Goal: Transaction & Acquisition: Complete application form

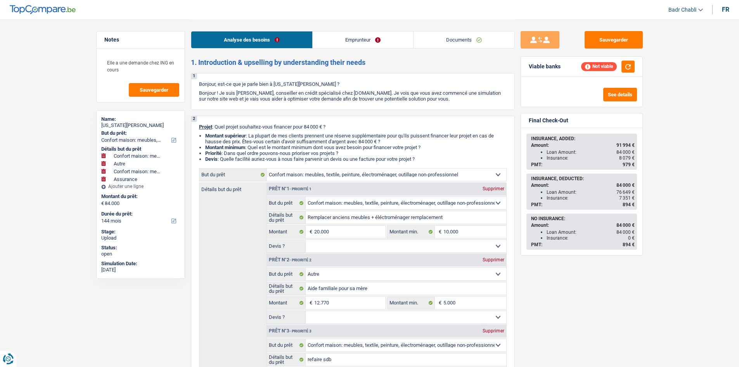
select select "household"
select select "other"
select select "household"
select select "insurance"
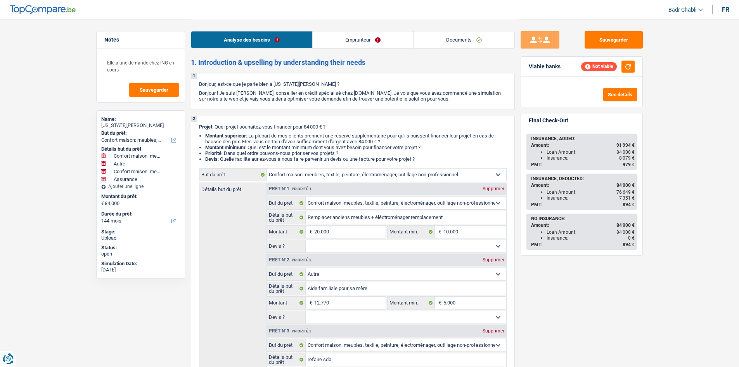
select select "144"
select select "household"
select select "other"
select select "household"
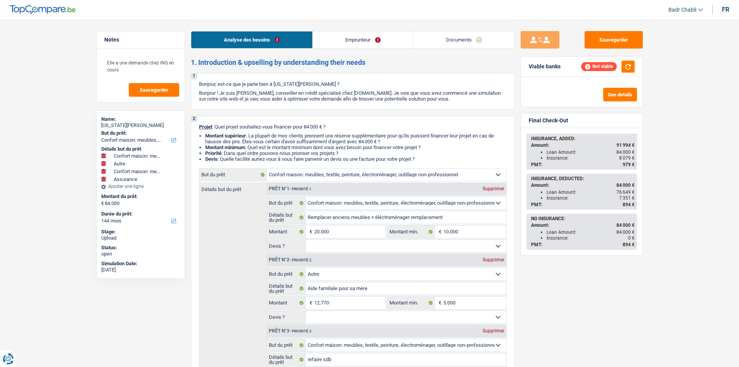
select select "insurance"
select select "144"
select select "publicEmployee"
select select "netSalary"
select select "mealVouchers"
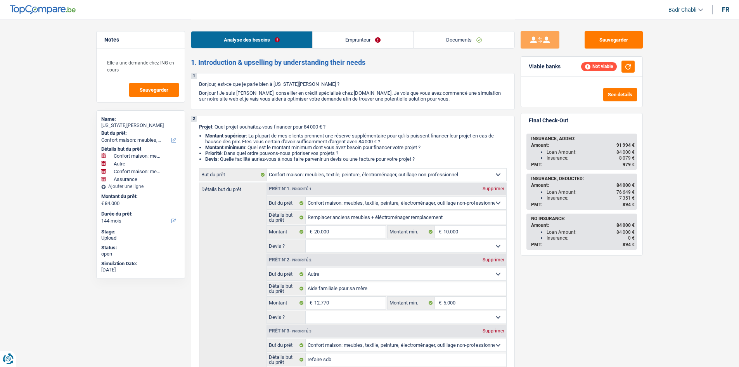
select select "familyAllowances"
select select "ownerWithMortgage"
select select "mortgage"
select select "240"
select select "cardOrCredit"
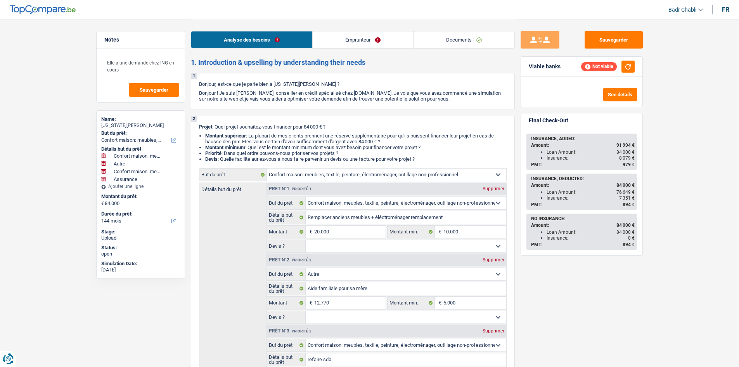
select select "cardOrCredit"
select select "renovationLoan"
select select "84"
select select "household"
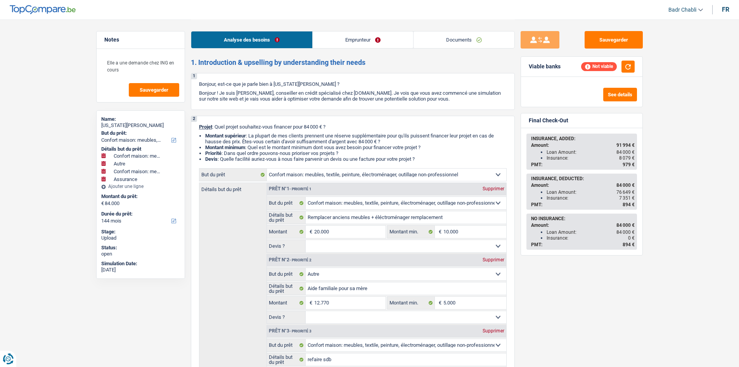
select select "other"
select select "household"
select select "insurance"
select select "144"
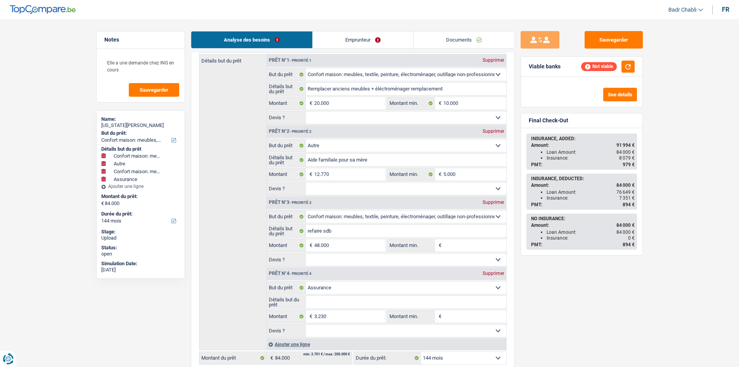
scroll to position [194, 0]
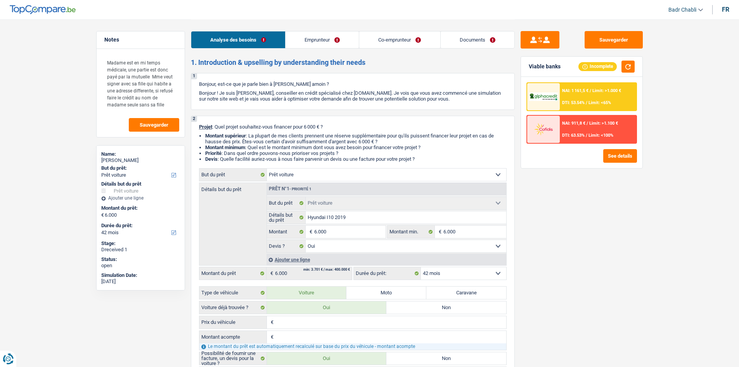
select select "car"
select select "42"
select select "car"
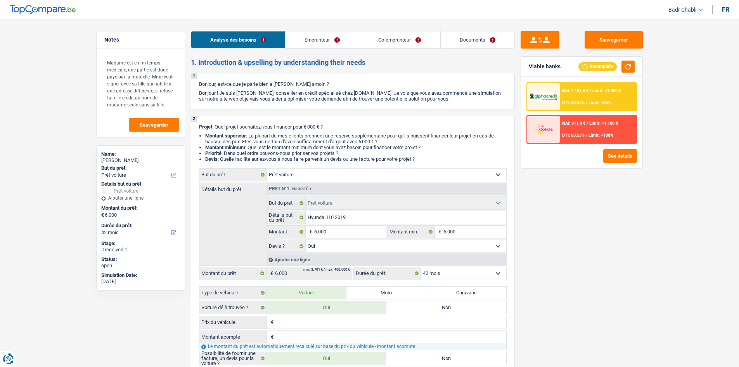
select select "yes"
select select "42"
select select "privateEmployee"
select select "student"
select select "netSalary"
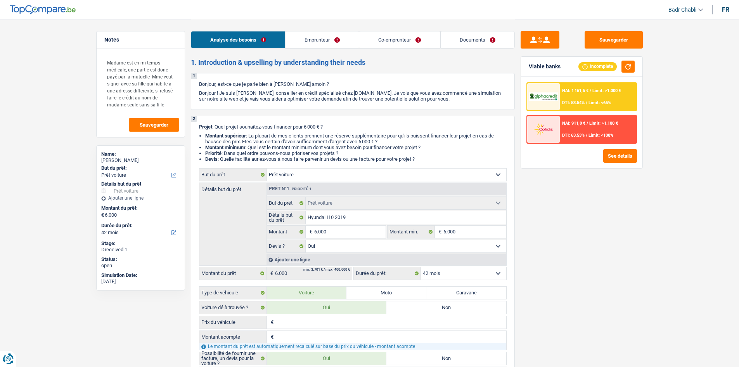
select select "mutualityIndemnity"
select select "mealVouchers"
select select "ownerWithMortgage"
select select "liveWithParents"
select select "cardOrCredit"
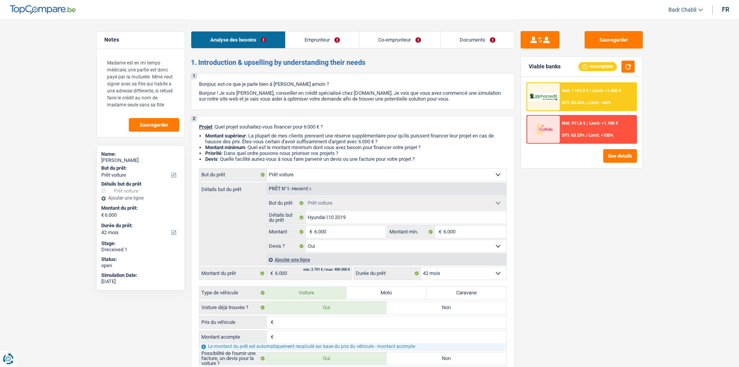
select select "renovationLoan"
select select "60"
select select "mortgage"
select select "240"
select select "car"
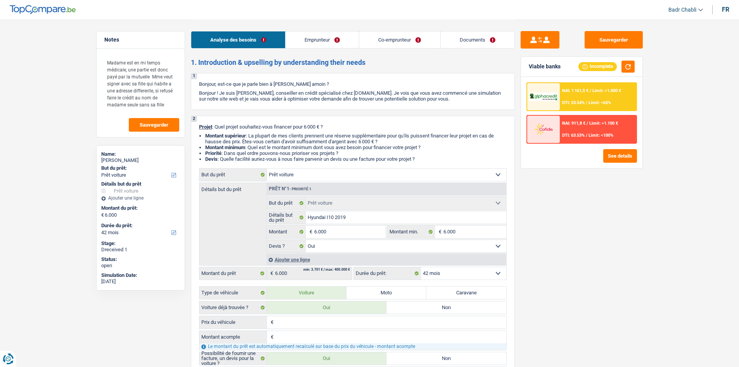
select select "car"
select select "yes"
select select "42"
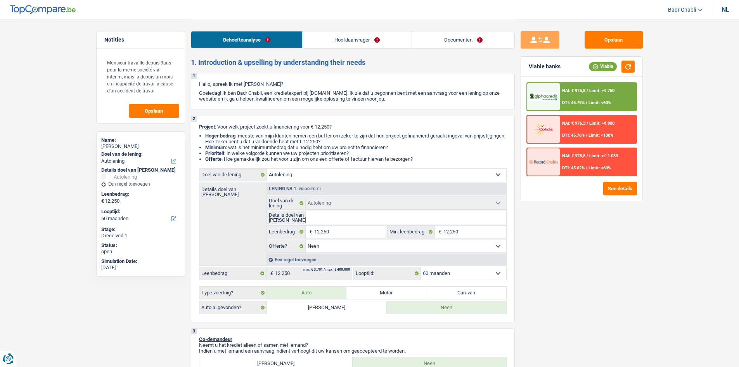
select select "car"
select select "60"
select select "car"
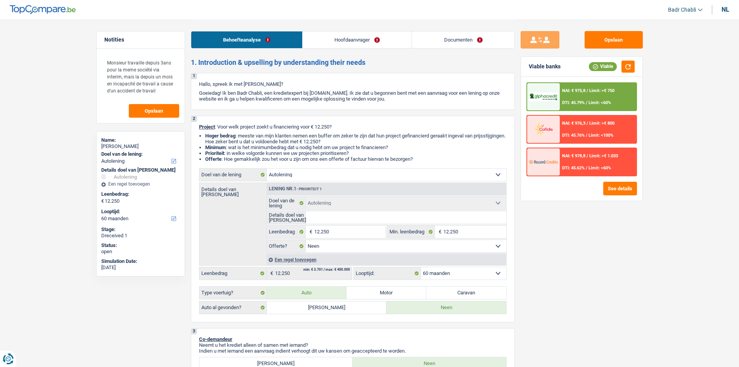
select select "false"
select select "60"
select select "mutuality"
select select "mutualityIndemnity"
select select "rents"
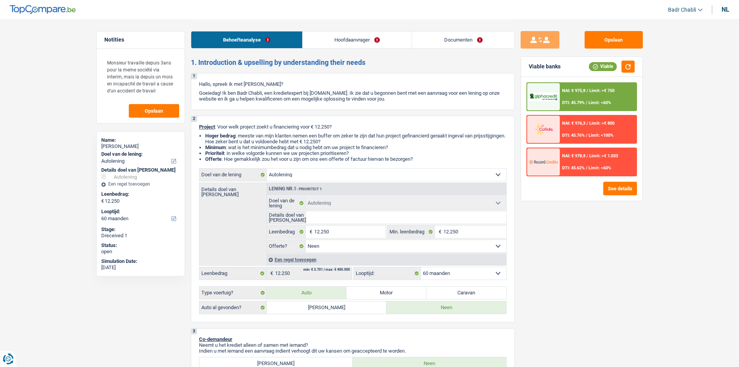
select select "car"
select select "false"
select select "60"
click at [456, 39] on link "Documenten" at bounding box center [463, 39] width 102 height 17
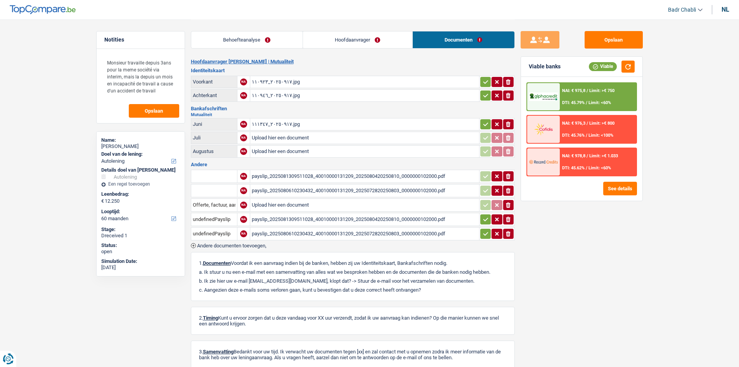
click at [281, 83] on div "٢٠٢٥٠٩١٧_١١٠٩٢٣.jpg" at bounding box center [365, 82] width 226 height 12
click at [281, 98] on div "٢٠٢٥٠٩١٧_١١٠٩٤٦.jpg" at bounding box center [365, 96] width 226 height 12
click at [303, 126] on div "٢٠٢٥٠٩١٧_١١١٣٤٧.jpg" at bounding box center [365, 124] width 226 height 12
click at [309, 174] on div "payslip_2025081309511028_40010000131209_2025080420250810_0000000102000.pdf" at bounding box center [365, 176] width 226 height 12
click at [325, 192] on div "payslip_2025080610230432_40010000131209_2025072820250803_0000000102000.pdf" at bounding box center [365, 191] width 226 height 12
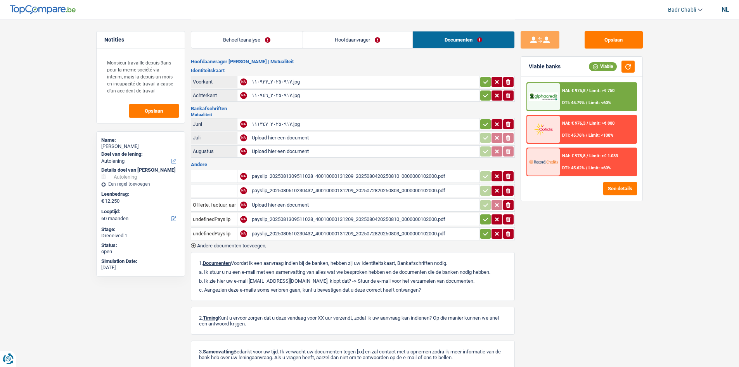
click at [334, 219] on div "payslip_2025081309511028_40010000131209_2025080420250810_0000000102000.pdf" at bounding box center [365, 219] width 226 height 12
click at [349, 236] on div "payslip_2025080610230432_40010000131209_2025072820250803_0000000102000.pdf" at bounding box center [365, 234] width 226 height 12
click at [347, 37] on link "Hoofdaanvrager" at bounding box center [357, 39] width 109 height 17
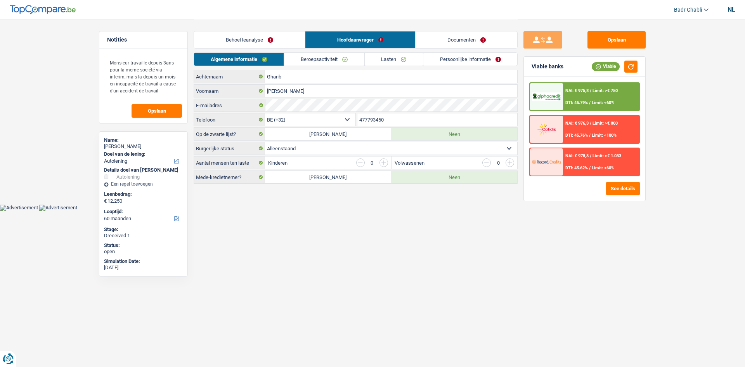
click at [351, 60] on link "Beroepsactiviteit" at bounding box center [324, 59] width 80 height 13
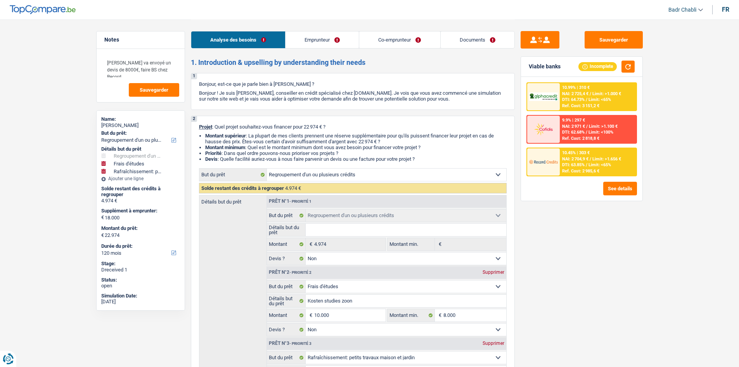
select select "refinancing"
select select "study"
select select "houseOrGarden"
select select "120"
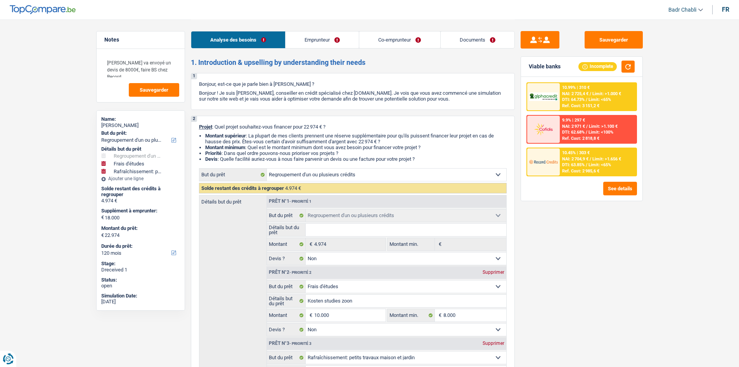
select select "refinancing"
select select "false"
select select "study"
select select "false"
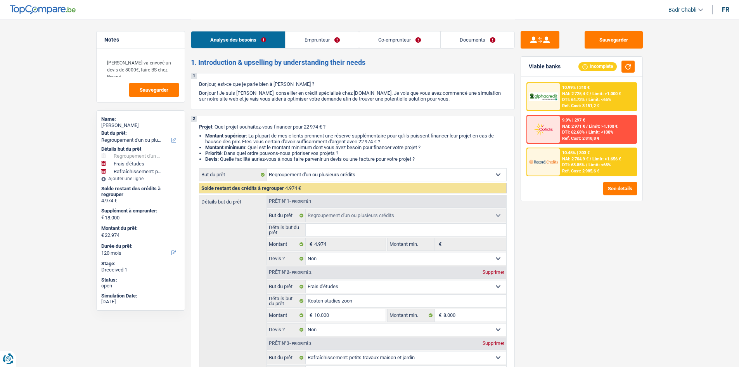
select select "houseOrGarden"
select select "yes"
select select "120"
select select "independent"
select select "privateEmployee"
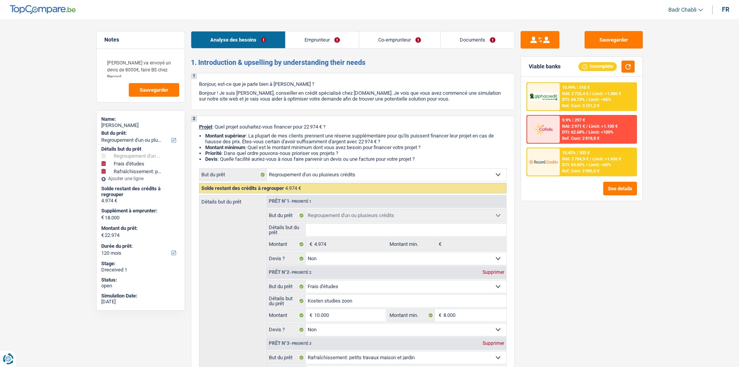
select select "netSalary"
select select "familyAllowances"
select select "rentalIncome"
select select "netSalary"
select select "mealVouchers"
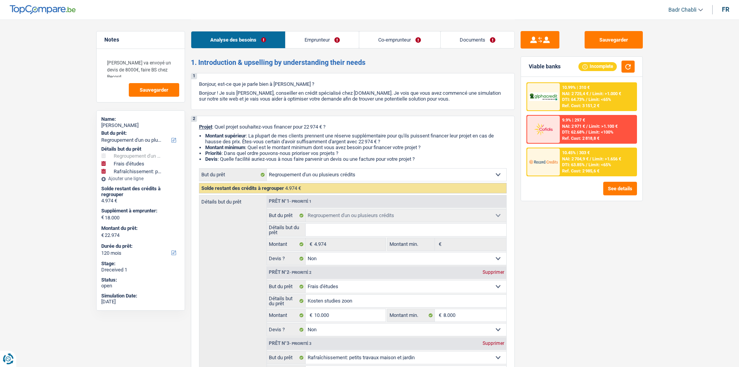
select select "ownerWithMortgage"
select select "mortgage"
select select "300"
select select "mortgage"
select select "300"
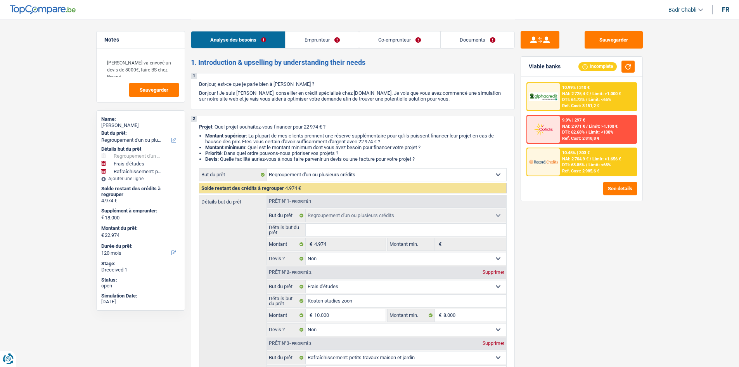
select select "mortgage"
select select "300"
select select "mortgage"
select select "300"
select select "mortgage"
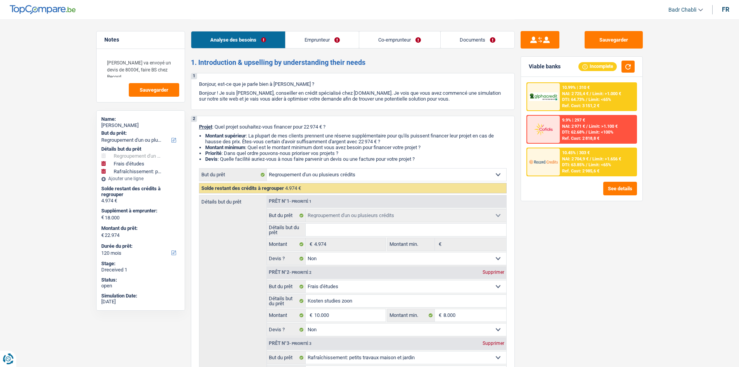
select select "240"
select select "personalLoan"
select select "homeFurnishingOrRelocation"
select select "24"
select select "personalLoan"
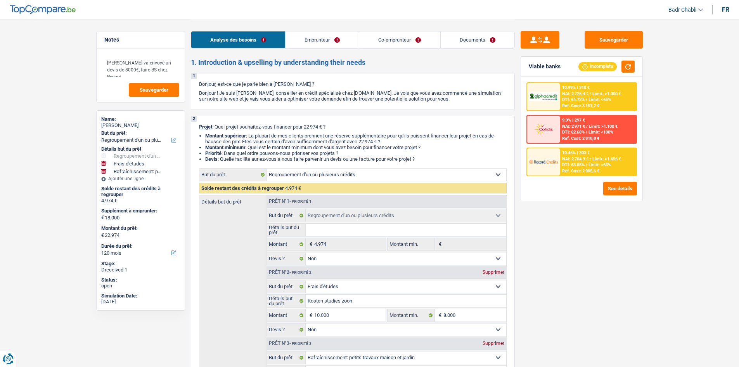
select select "homeFurnishingOrRelocation"
select select "24"
select select "cardOrCredit"
select select "refinancing"
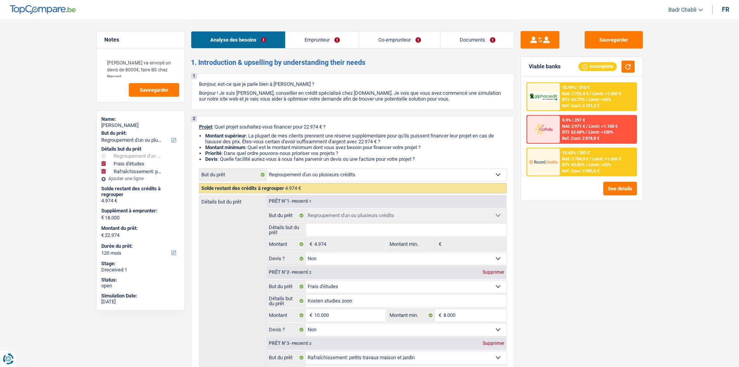
select select "false"
select select "study"
select select "false"
select select "houseOrGarden"
select select "yes"
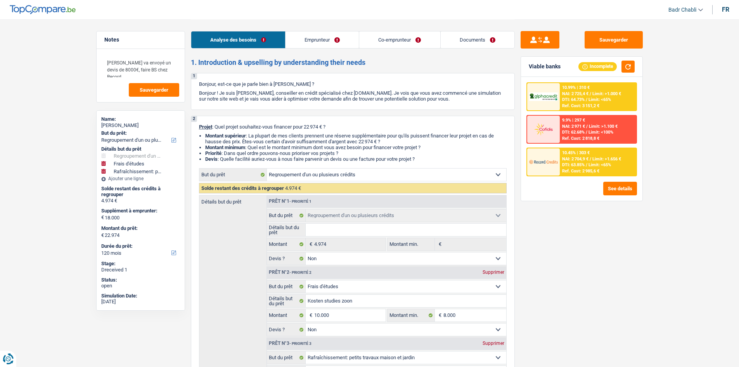
select select "120"
select select "privateEmployee"
select select "familyAllowances"
select select "rentalIncome"
select select "netSalary"
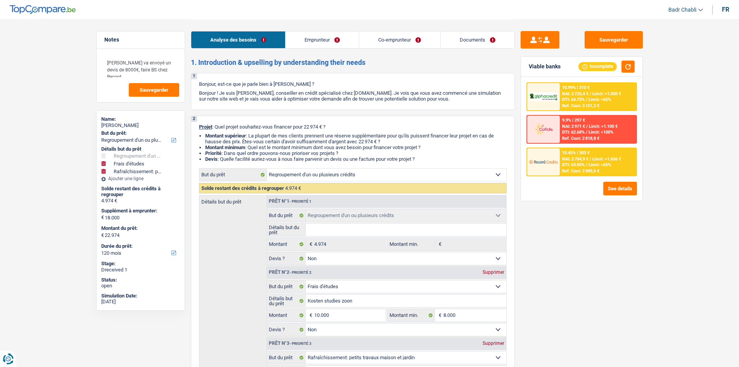
select select "mealVouchers"
click at [335, 38] on link "Emprunteur" at bounding box center [321, 39] width 73 height 17
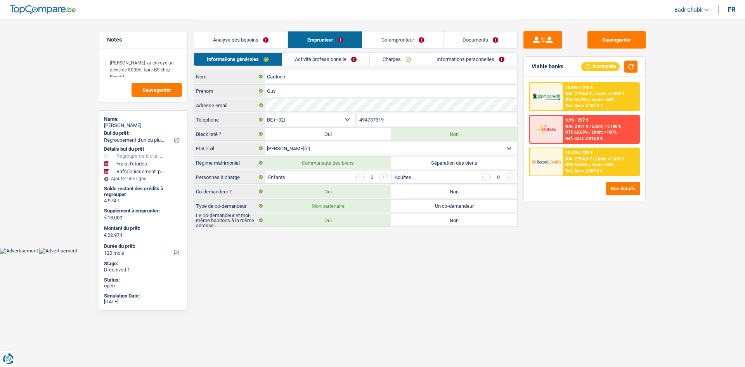
click at [340, 56] on link "Activité professionnelle" at bounding box center [325, 59] width 87 height 13
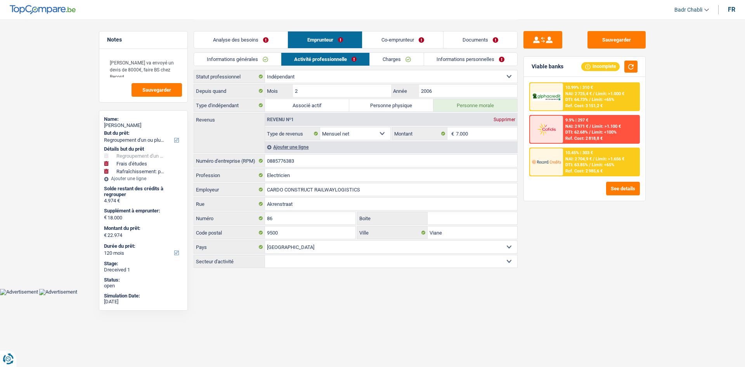
click at [407, 34] on link "Co-emprunteur" at bounding box center [402, 39] width 81 height 17
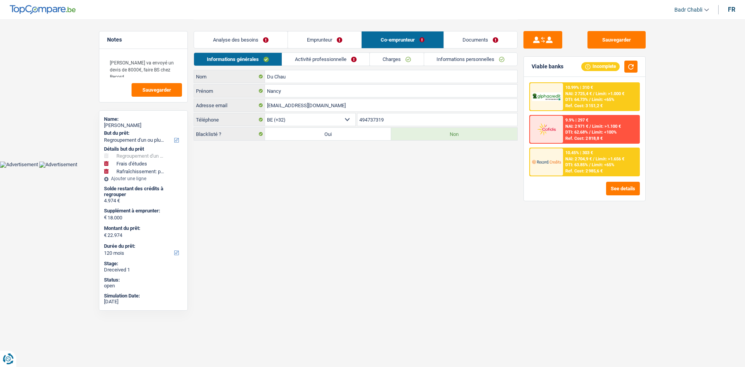
click at [338, 55] on link "Activité professionnelle" at bounding box center [325, 59] width 87 height 13
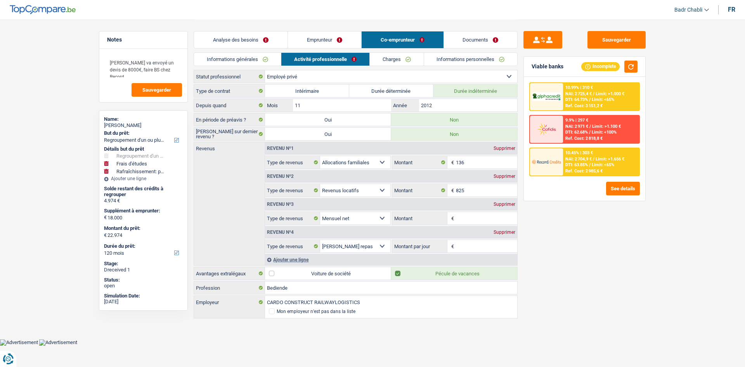
click at [476, 41] on link "Documents" at bounding box center [481, 39] width 74 height 17
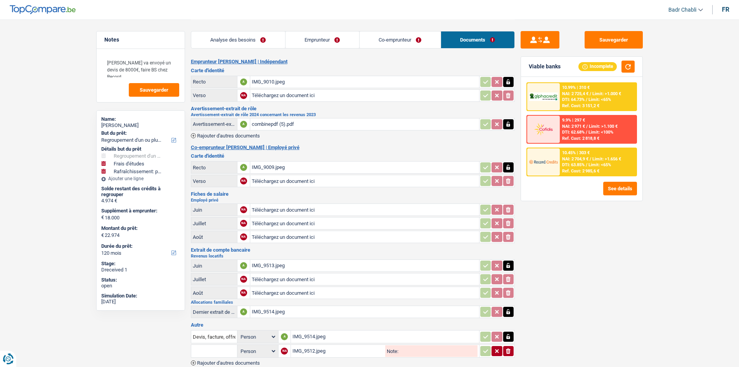
click at [266, 166] on div "IMG_9009.jpeg" at bounding box center [365, 167] width 226 height 12
click at [261, 263] on div "IMG_9513.jpeg" at bounding box center [365, 266] width 226 height 12
click at [271, 310] on div "IMG_9514.jpeg" at bounding box center [365, 312] width 226 height 12
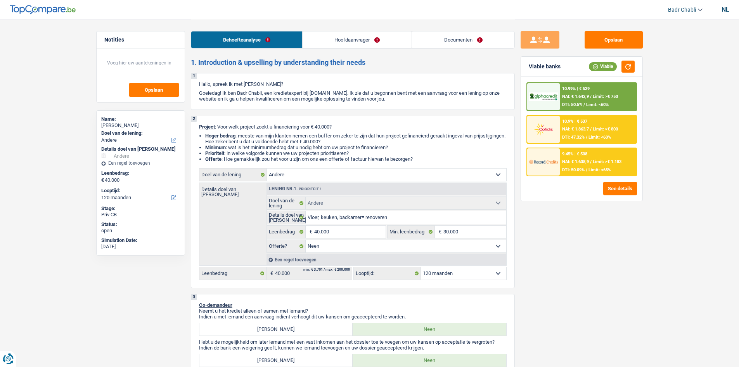
select select "other"
select select "120"
select select "other"
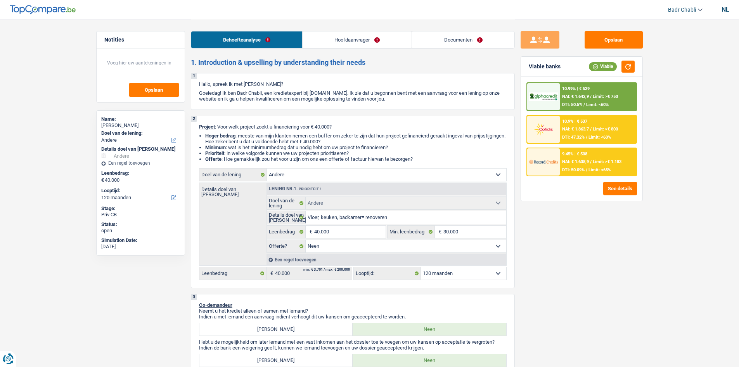
select select "false"
select select "120"
select select "worker"
select select "familyAllowances"
select select "netSalary"
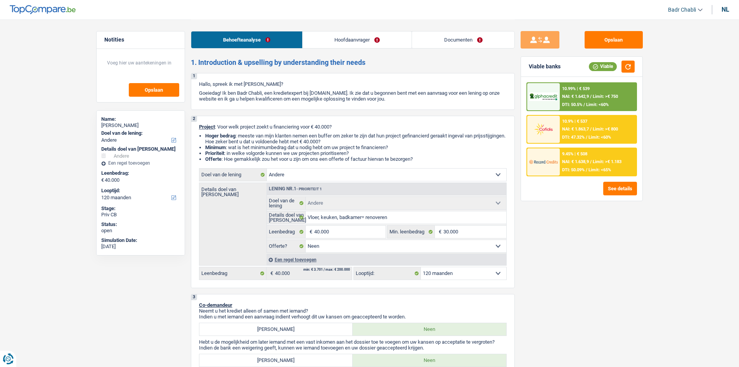
select select "alimony"
select select "other"
select select "ownerWithMortgage"
select select "mortgage"
select select "240"
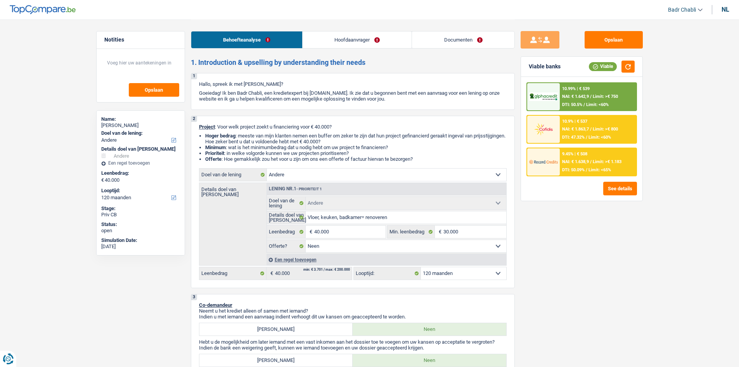
select select "personalLoan"
select select "smallWorks"
select select "42"
select select "personalLoan"
select select "smallWorks"
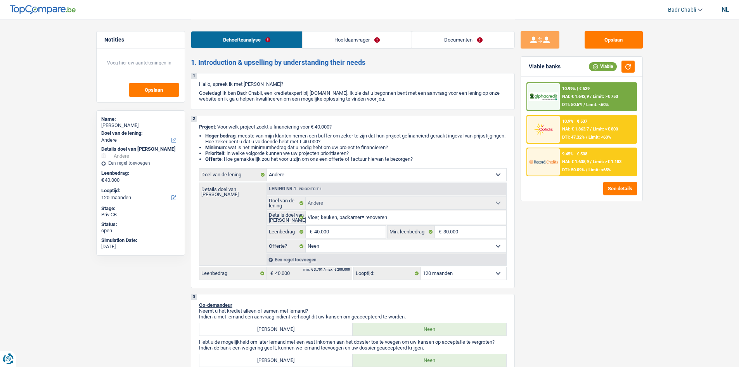
select select "120"
select select "renovationLoan"
select select "120"
select select "other"
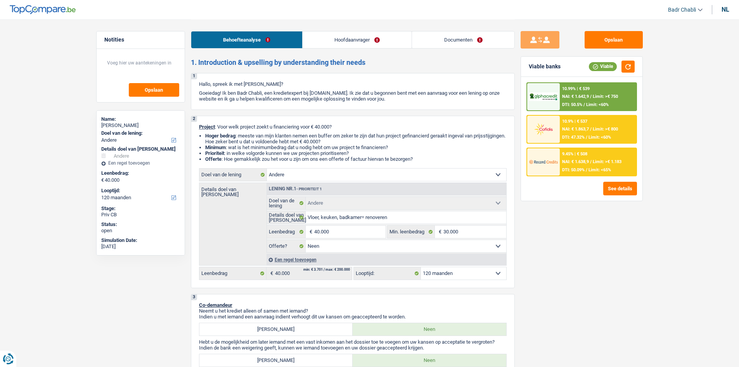
select select "false"
select select "120"
click at [275, 228] on label "Leenbedrag" at bounding box center [286, 231] width 39 height 12
click at [314, 228] on input "40.000" at bounding box center [349, 231] width 71 height 12
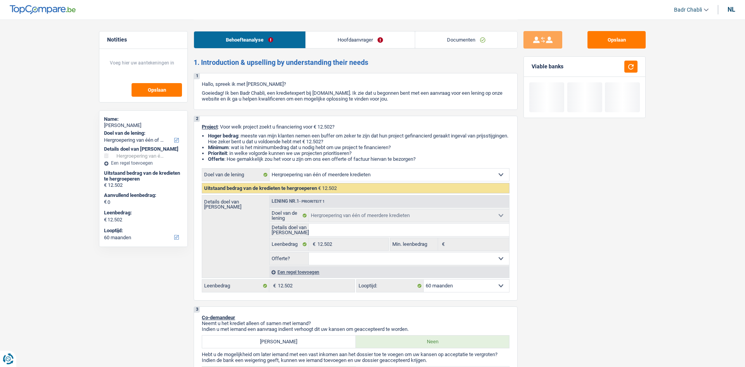
select select "refinancing"
select select "60"
select select "refinancing"
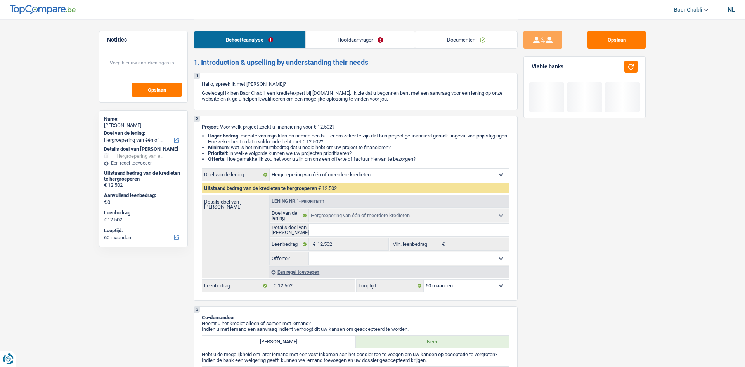
select select "60"
select select "refinancing"
select select "60"
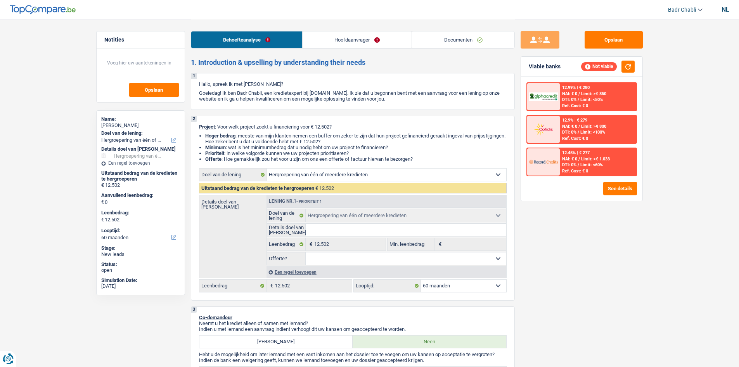
click at [356, 44] on link "Hoofdaanvrager" at bounding box center [357, 39] width 109 height 17
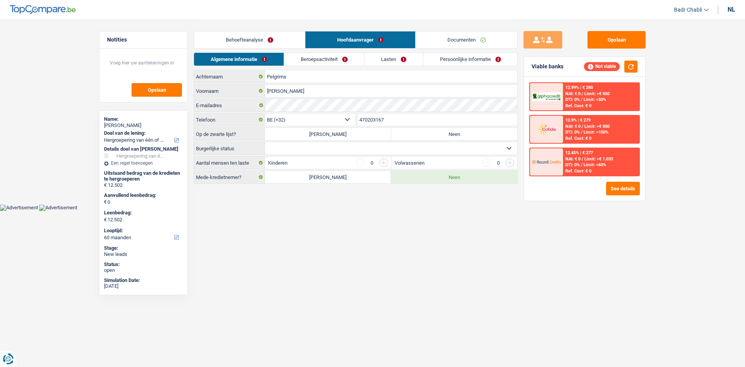
click at [356, 55] on link "Beroepsactiviteit" at bounding box center [324, 59] width 80 height 13
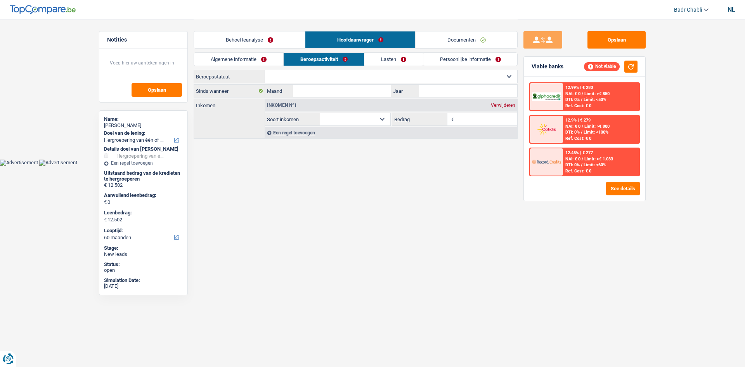
click at [263, 35] on link "Behoefteanalyse" at bounding box center [249, 39] width 111 height 17
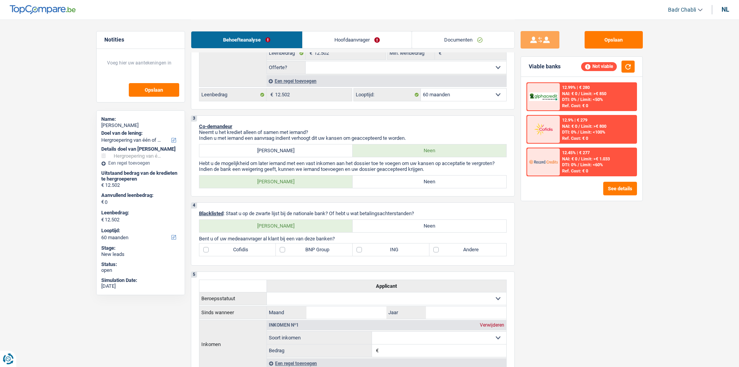
scroll to position [272, 0]
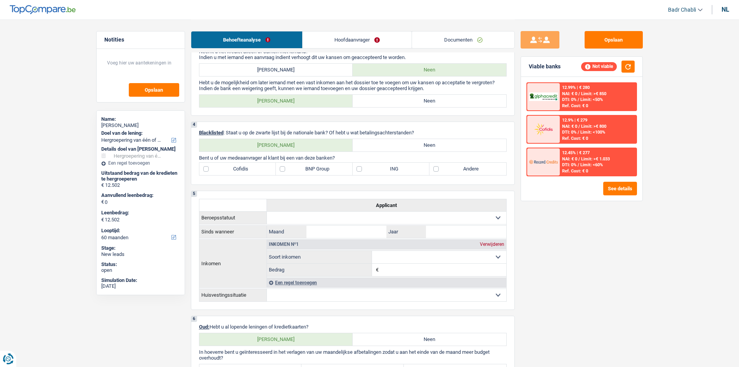
click at [438, 103] on label "Neen" at bounding box center [430, 101] width 154 height 12
click at [438, 103] on input "Neen" at bounding box center [430, 101] width 154 height 12
radio input "true"
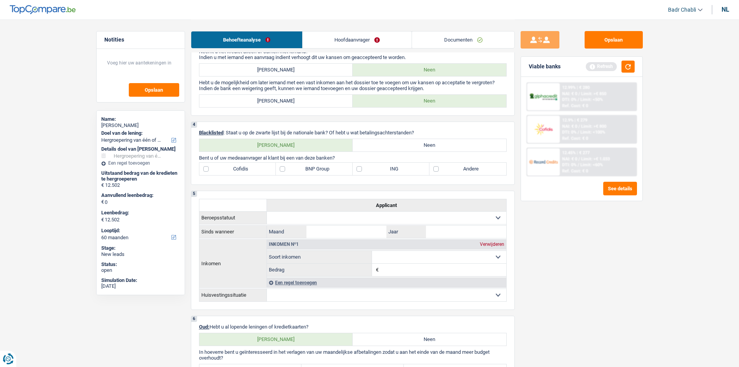
click at [431, 145] on label "Neen" at bounding box center [430, 145] width 154 height 12
click at [431, 145] on input "Neen" at bounding box center [430, 145] width 154 height 12
radio input "true"
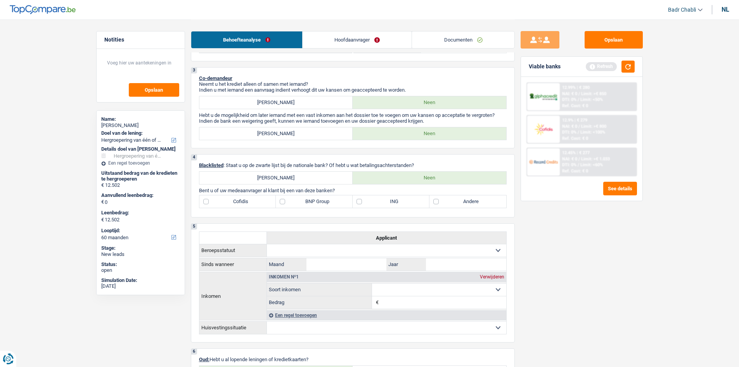
scroll to position [233, 0]
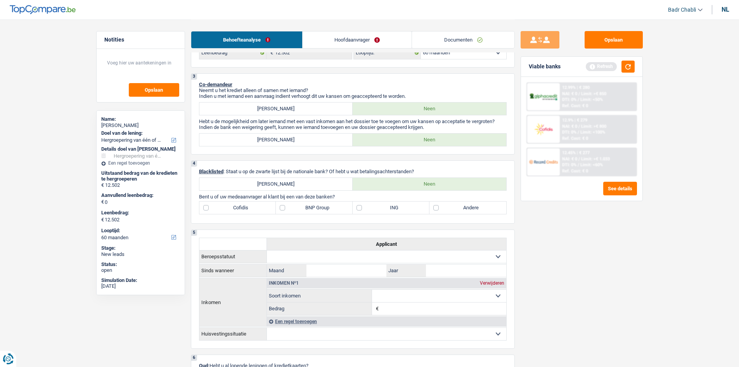
click at [305, 183] on label "[PERSON_NAME]" at bounding box center [276, 184] width 154 height 12
click at [305, 183] on input "[PERSON_NAME]" at bounding box center [276, 184] width 154 height 12
radio input "true"
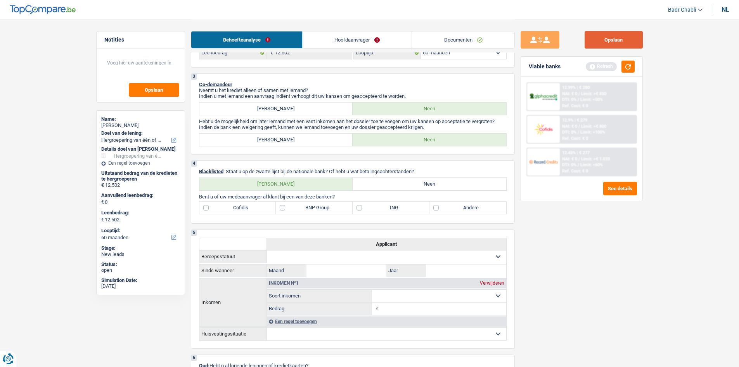
click at [613, 45] on button "Opslaan" at bounding box center [614, 39] width 58 height 17
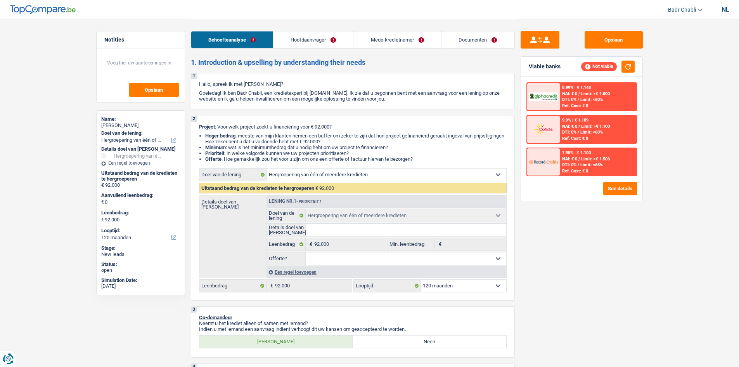
select select "refinancing"
select select "120"
select select "refinancing"
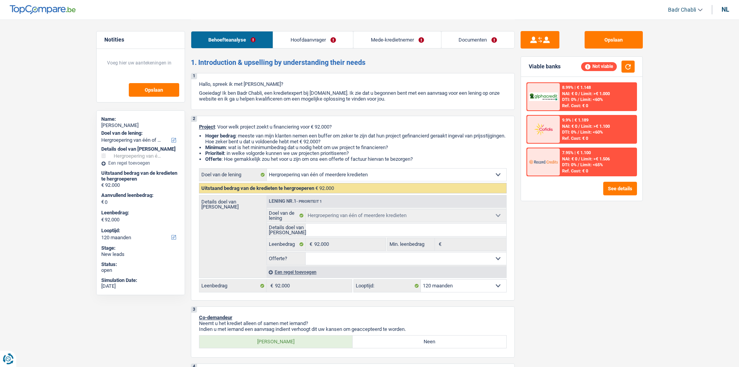
select select "120"
select select "independent"
select select "familyAllowances"
select select "netSalary"
select select "ownerWithMortgage"
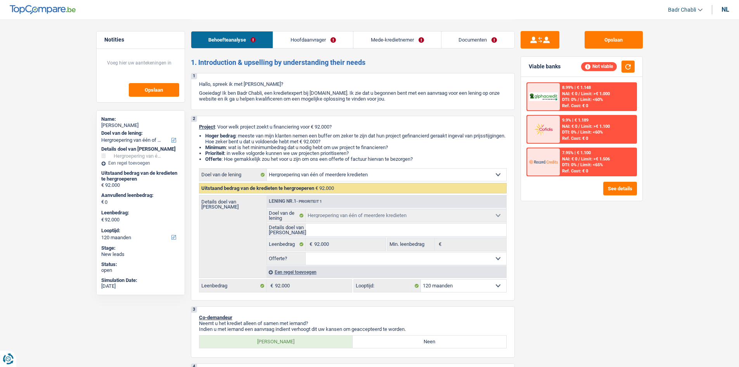
select select "mortgage"
select select "refinancing"
select select "120"
click at [315, 42] on link "Hoofdaanvrager" at bounding box center [313, 39] width 80 height 17
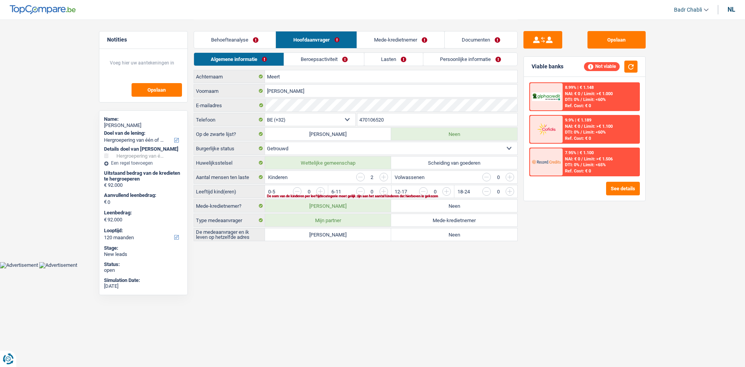
click at [322, 52] on li "Beroepsactiviteit" at bounding box center [324, 59] width 81 height 14
click at [325, 55] on link "Beroepsactiviteit" at bounding box center [324, 59] width 80 height 13
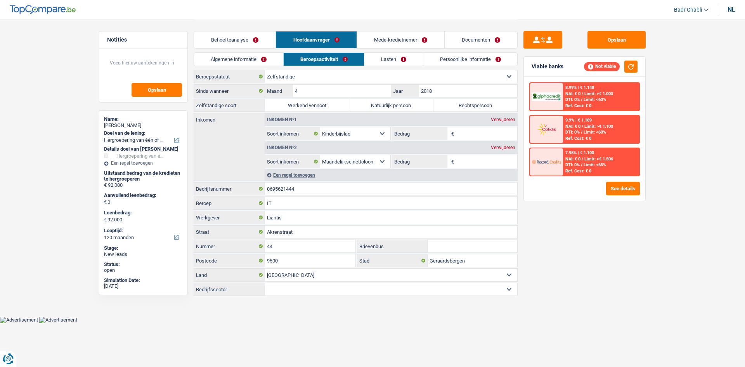
click at [385, 41] on link "Mede-kredietnemer" at bounding box center [400, 39] width 87 height 17
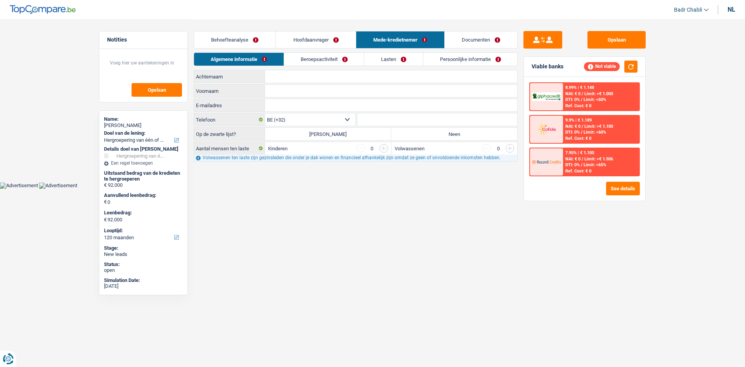
click at [261, 40] on link "Behoefteanalyse" at bounding box center [234, 39] width 81 height 17
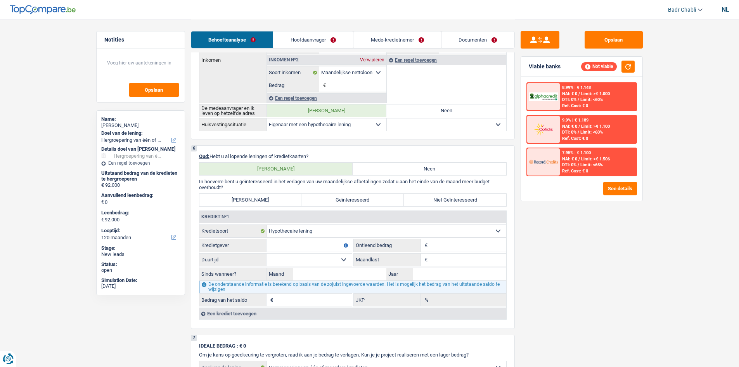
scroll to position [582, 0]
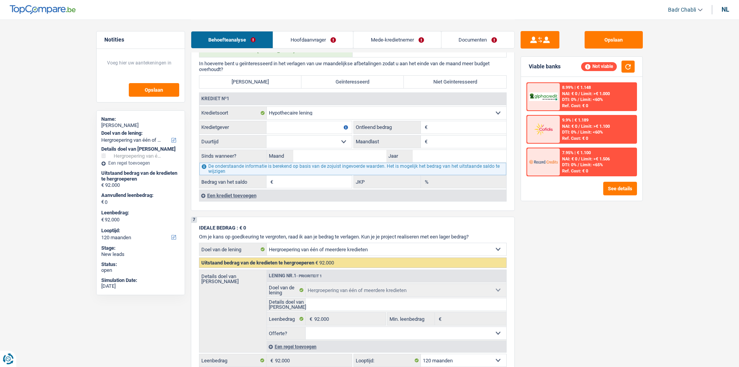
click at [242, 194] on div "Een krediet toevoegen" at bounding box center [352, 195] width 307 height 12
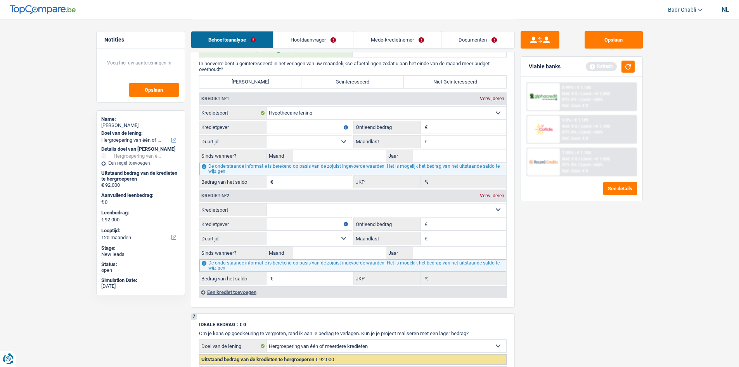
click at [248, 293] on div "Een krediet toevoegen" at bounding box center [352, 292] width 307 height 12
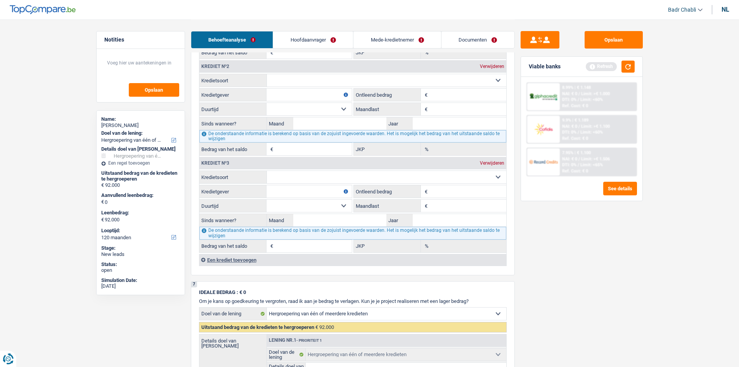
scroll to position [776, 0]
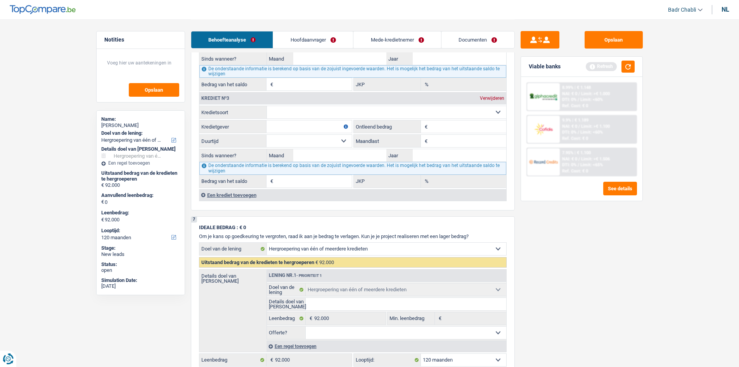
click at [254, 196] on div "Een krediet toevoegen" at bounding box center [352, 195] width 307 height 12
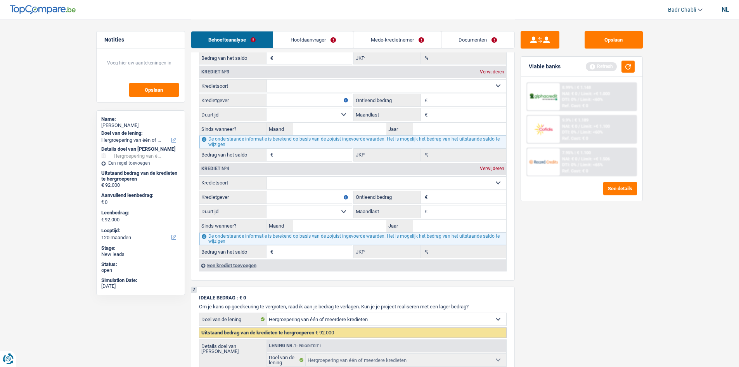
scroll to position [853, 0]
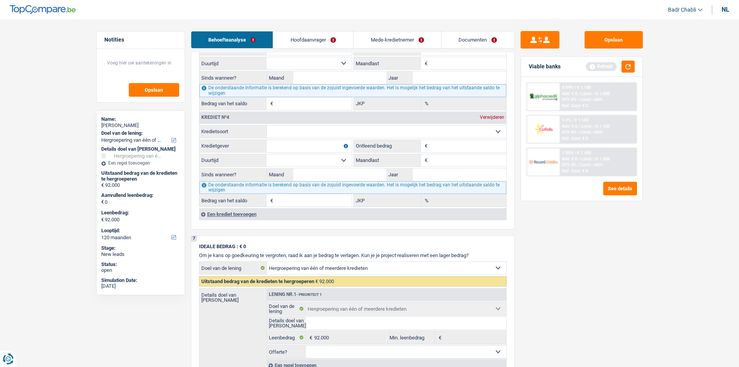
click at [259, 218] on div "Een krediet toevoegen" at bounding box center [352, 214] width 307 height 12
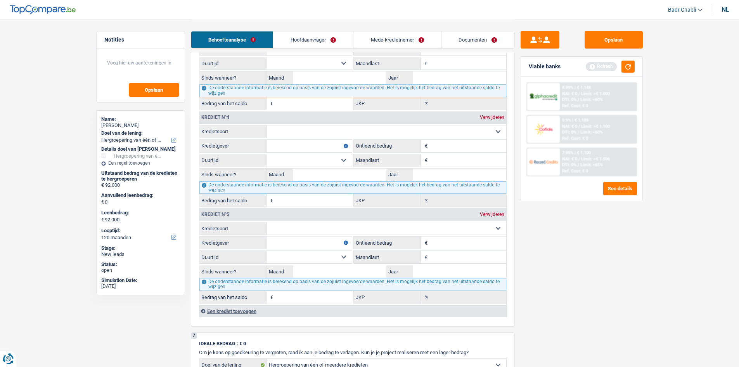
click at [246, 315] on div "Een krediet toevoegen" at bounding box center [352, 311] width 307 height 12
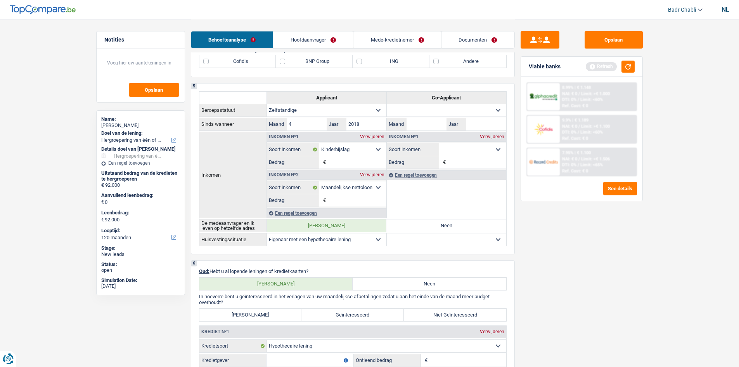
scroll to position [543, 0]
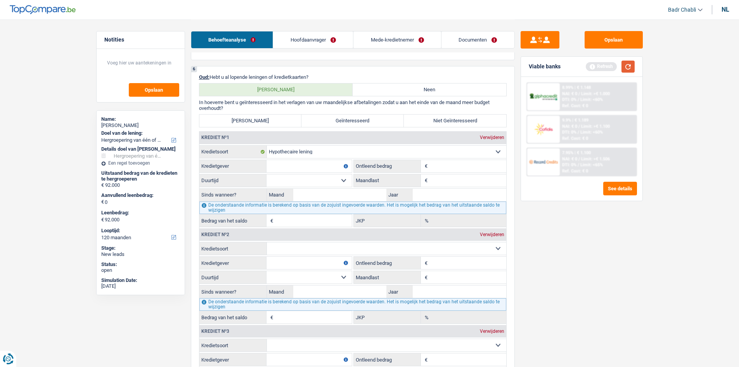
click at [627, 64] on button "button" at bounding box center [627, 67] width 13 height 12
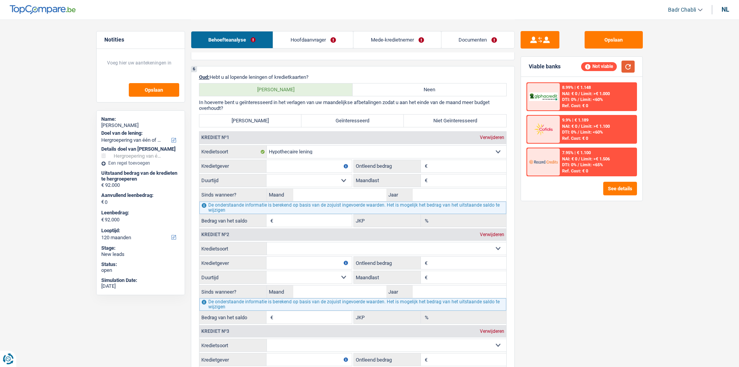
click at [631, 66] on button "button" at bounding box center [627, 67] width 13 height 12
click at [582, 97] on div "8.99% | € 1.148 NAI: € 0 / Limit: >€ 1.000 DTI: 0% / Limit: <60% Ref. Cost: € 0" at bounding box center [598, 96] width 76 height 27
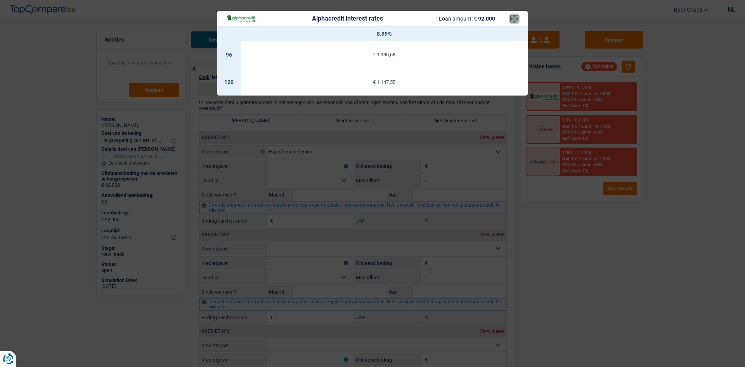
click at [512, 20] on button "×" at bounding box center [514, 19] width 8 height 8
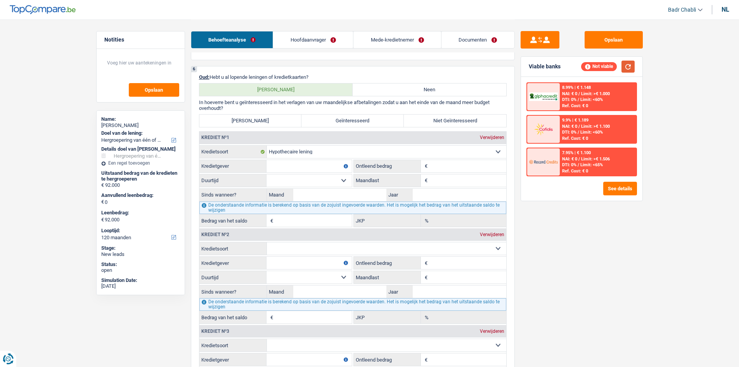
click at [626, 64] on button "button" at bounding box center [627, 67] width 13 height 12
click at [580, 97] on div "DTI: 0% / Limit: <60%" at bounding box center [582, 99] width 41 height 5
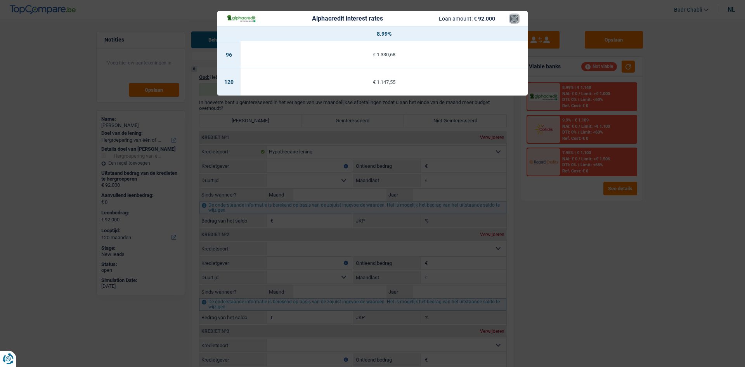
click at [517, 17] on button "×" at bounding box center [514, 19] width 8 height 8
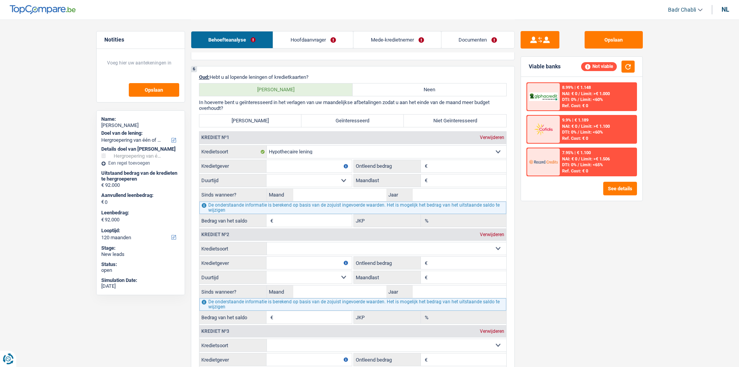
click at [587, 91] on span "Limit: >€ 1.000" at bounding box center [595, 93] width 29 height 5
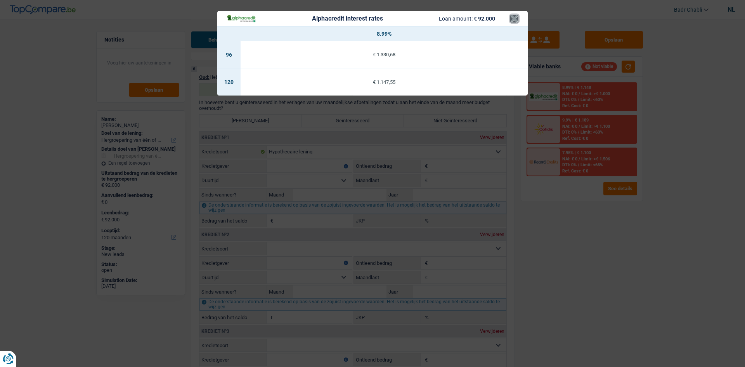
click at [516, 17] on button "×" at bounding box center [514, 19] width 8 height 8
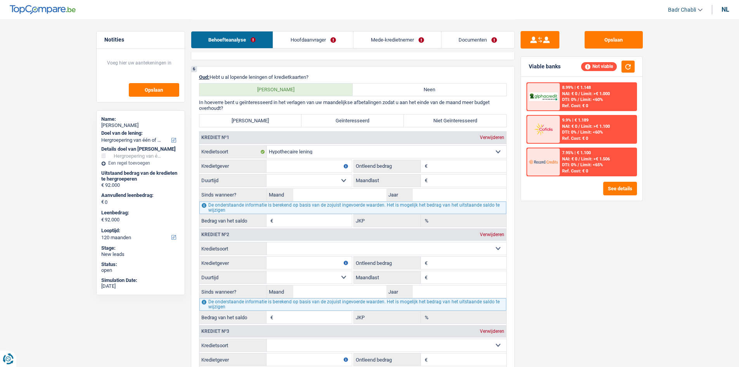
click at [611, 161] on div "7.95% | € 1.100 NAI: € 0 / Limit: >€ 1.506 DTI: 0% / Limit: <65% Ref. Cost: € 0" at bounding box center [598, 161] width 76 height 27
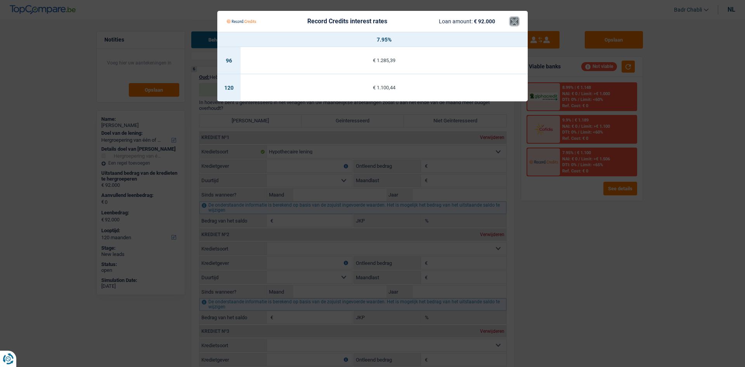
click at [516, 23] on button "×" at bounding box center [514, 21] width 8 height 8
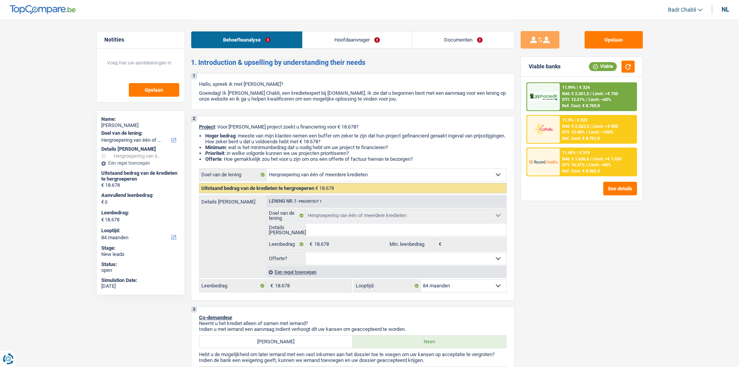
select select "refinancing"
select select "84"
select select "refinancing"
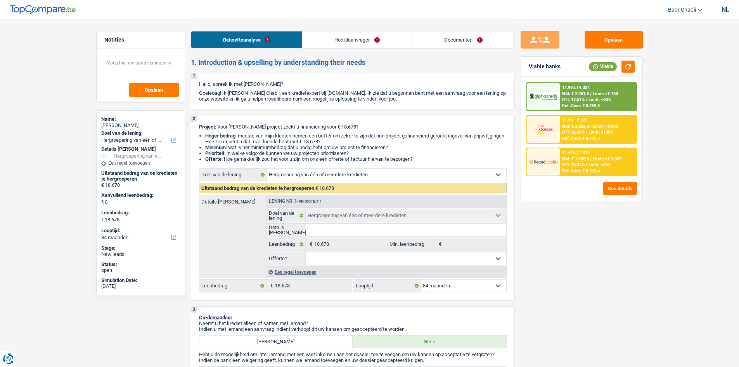
select select "84"
select select "worker"
select select "netSalary"
select select "ownerWithoutMortgage"
select select "personalLoan"
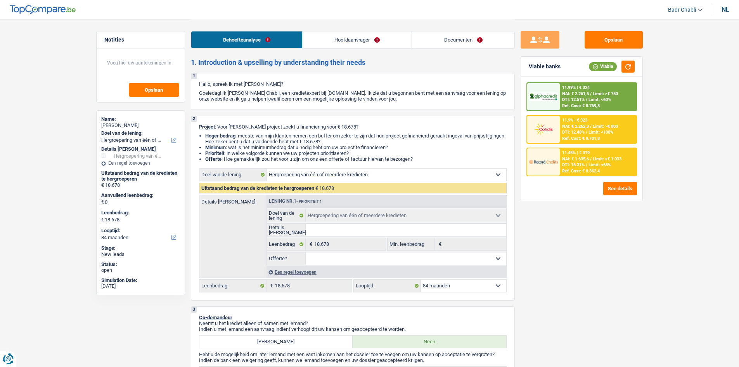
select select "other"
select select "84"
select select "refinancing"
select select "84"
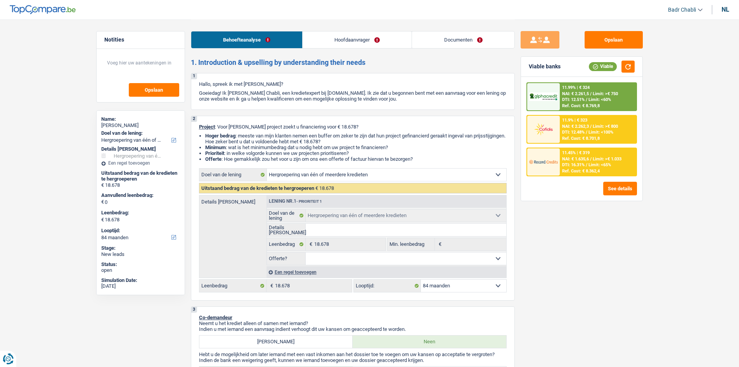
click at [311, 150] on li "Prioriteit : in [PERSON_NAME] volgorde kunnen we uw projecten prioritiseren?" at bounding box center [355, 153] width 301 height 6
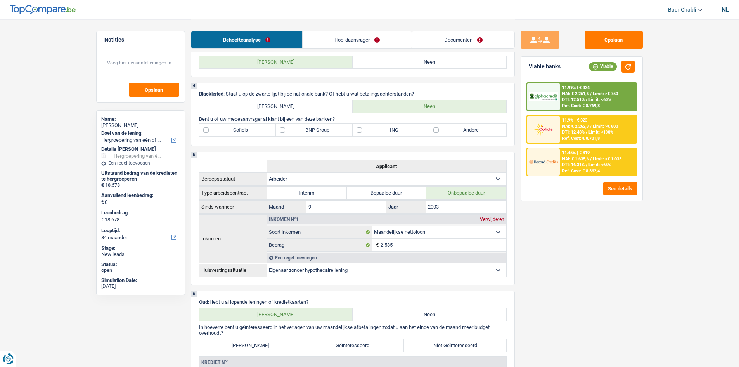
scroll to position [194, 0]
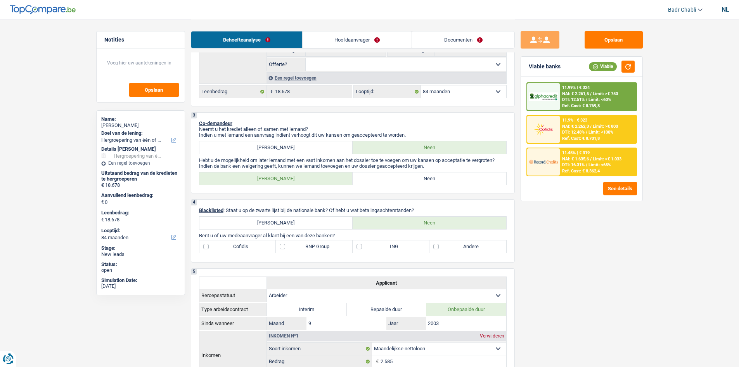
click at [402, 177] on label "Neen" at bounding box center [430, 178] width 154 height 12
click at [402, 177] on input "Neen" at bounding box center [430, 178] width 154 height 12
radio input "true"
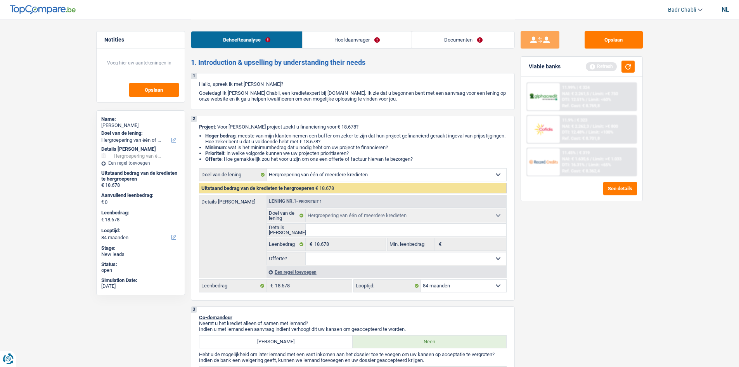
scroll to position [155, 0]
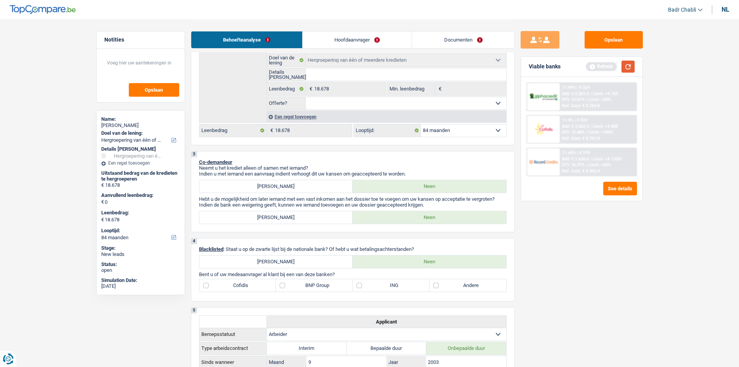
click at [631, 67] on button "button" at bounding box center [627, 67] width 13 height 12
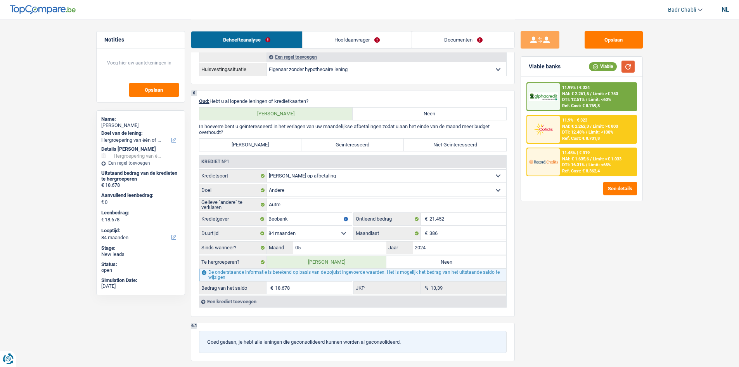
scroll to position [465, 0]
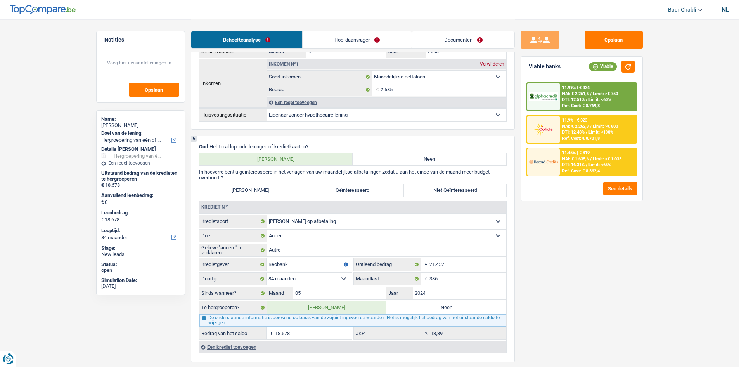
click at [598, 161] on span "Limit: >€ 1.033" at bounding box center [607, 158] width 29 height 5
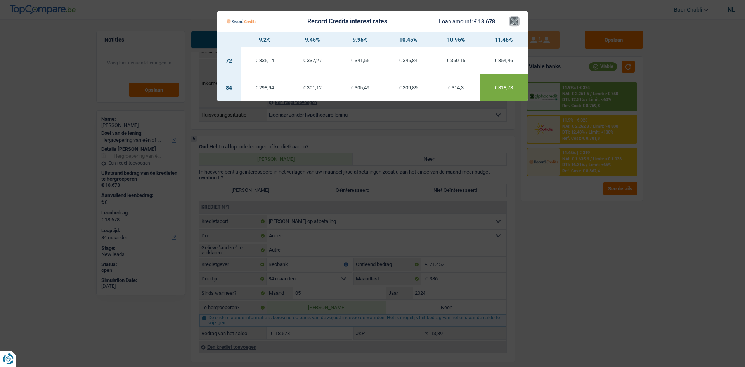
click at [517, 19] on button "×" at bounding box center [514, 21] width 8 height 8
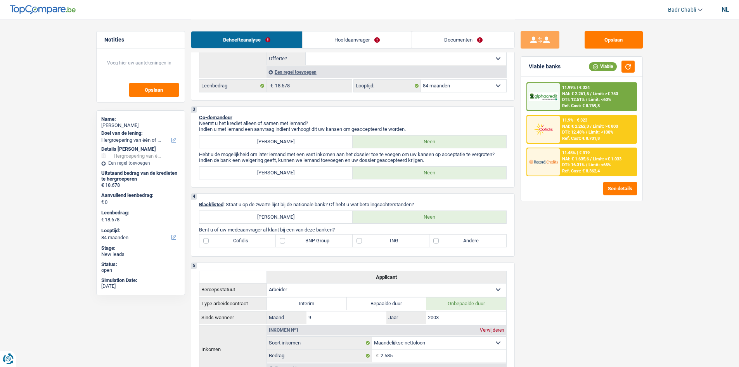
scroll to position [78, 0]
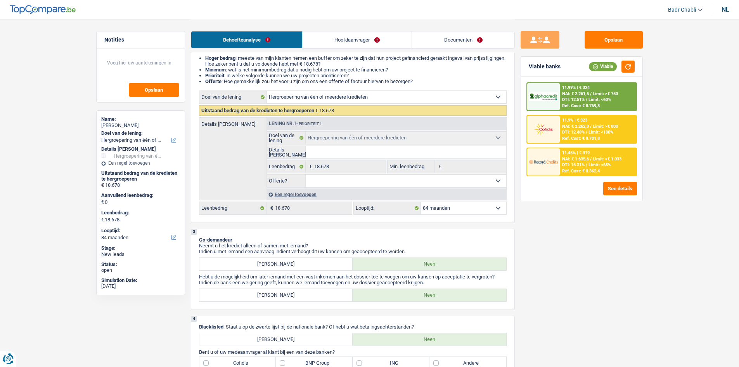
click at [438, 211] on select "12 maanden 18 maanden 24 maanden 30 maanden 36 maanden 42 maanden 48 maanden 60…" at bounding box center [463, 208] width 85 height 12
click at [445, 209] on select "12 maanden 18 maanden 24 maanden 30 maanden 36 maanden 42 maanden 48 maanden 60…" at bounding box center [463, 208] width 85 height 12
click at [301, 191] on div "Een regel toevoegen" at bounding box center [386, 194] width 240 height 11
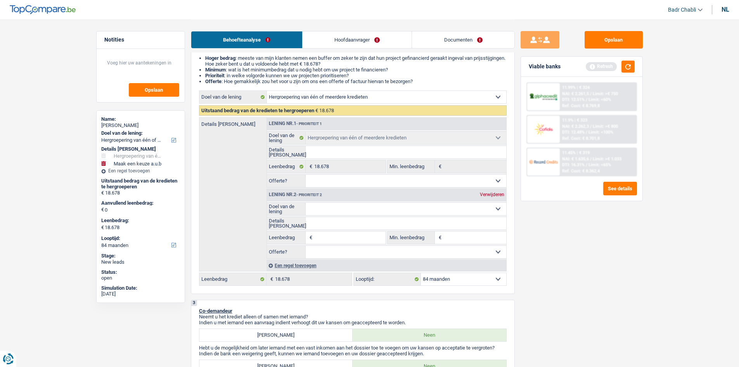
click at [333, 241] on input "Leenbedrag" at bounding box center [349, 237] width 71 height 12
type input "2"
type input "22"
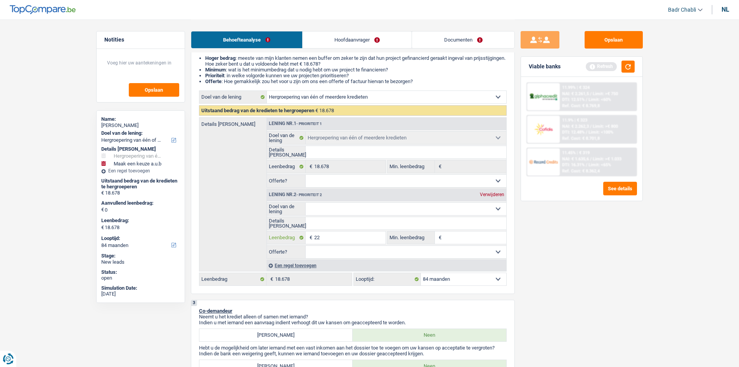
type input "220"
type input "2.200"
type input "22.000"
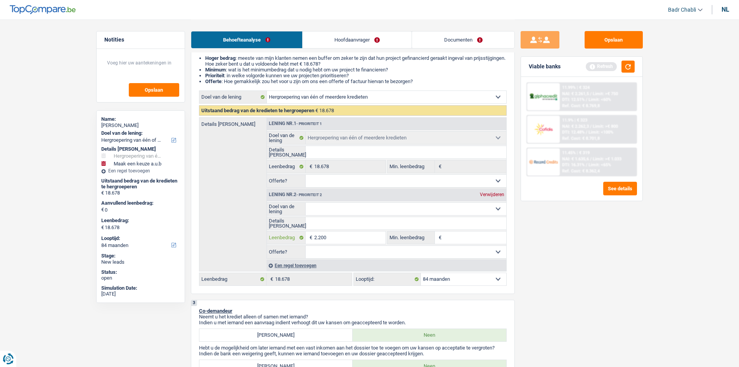
type input "22.000"
type input "40.678"
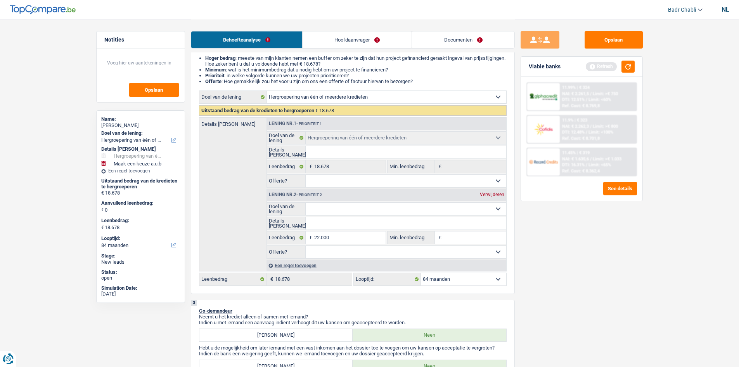
type input "40.678"
click at [451, 280] on select "12 maanden 18 maanden 24 maanden 30 maanden 36 maanden 42 maanden 48 maanden 60…" at bounding box center [463, 279] width 85 height 12
select select "144"
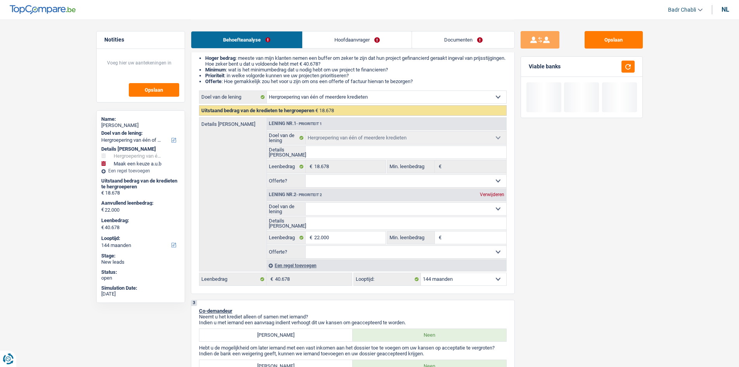
select select "120"
click at [421, 273] on select "12 maanden 18 maanden 24 maanden 30 maanden 36 maanden 42 maanden 48 maanden 60…" at bounding box center [463, 279] width 85 height 12
select select "120"
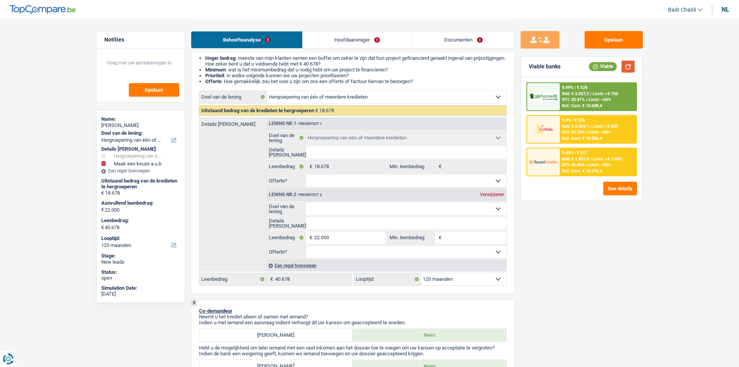
click at [630, 71] on button "button" at bounding box center [627, 67] width 13 height 12
click at [581, 160] on span "NAI: € 1.437,6" at bounding box center [575, 158] width 27 height 5
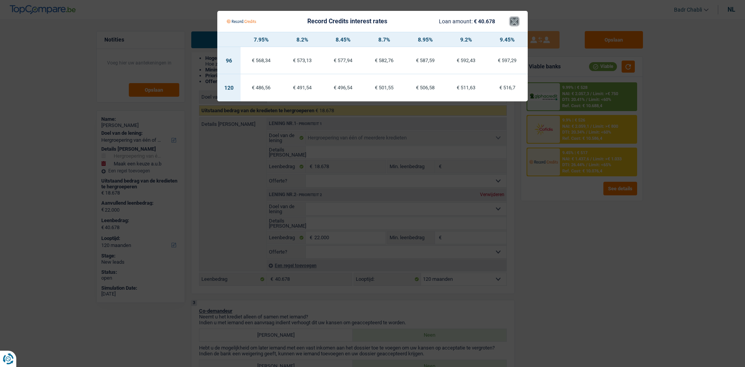
click at [514, 22] on button "×" at bounding box center [514, 21] width 8 height 8
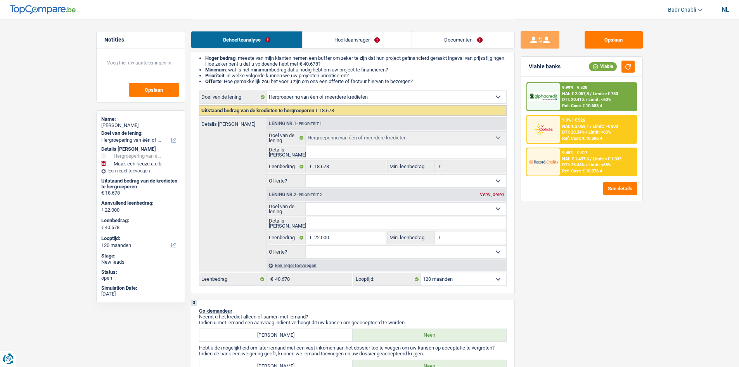
click at [542, 243] on div "Opslaan Viable banks Viable 9.99% | € 528 NAI: € 2.057,3 / Limit: >€ 750 DTI: 2…" at bounding box center [582, 192] width 134 height 323
click at [541, 242] on div "Opslaan Viable banks Viable 9.99% | € 528 NAI: € 2.057,3 / Limit: >€ 750 DTI: 2…" at bounding box center [582, 192] width 134 height 323
click at [363, 44] on link "Hoofdaanvrager" at bounding box center [357, 39] width 109 height 17
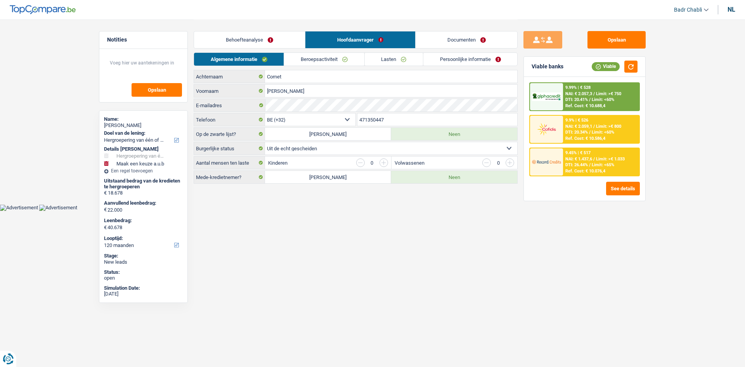
click at [355, 60] on link "Beroepsactiviteit" at bounding box center [324, 59] width 80 height 13
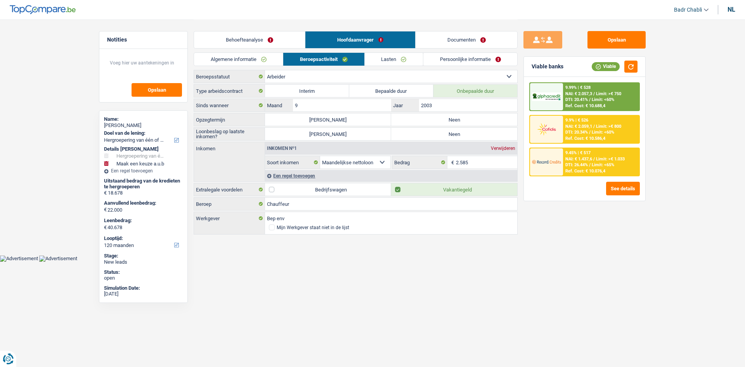
click at [404, 63] on link "Lasten" at bounding box center [394, 59] width 58 height 13
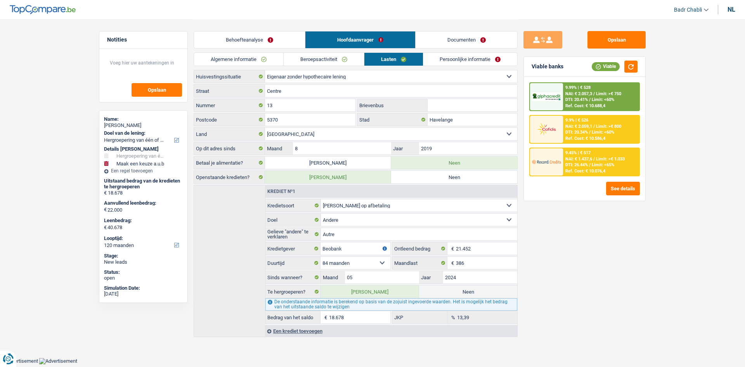
click at [284, 49] on div "Behoefteanalyse Hoofdaanvrager Documenten" at bounding box center [356, 35] width 324 height 33
click at [316, 64] on link "Beroepsactiviteit" at bounding box center [324, 59] width 80 height 13
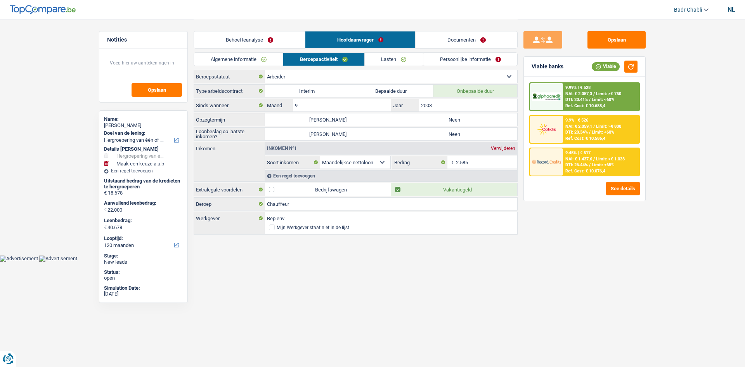
click at [434, 119] on label "Neen" at bounding box center [454, 119] width 126 height 12
click at [434, 119] on input "Neen" at bounding box center [454, 119] width 126 height 12
radio input "true"
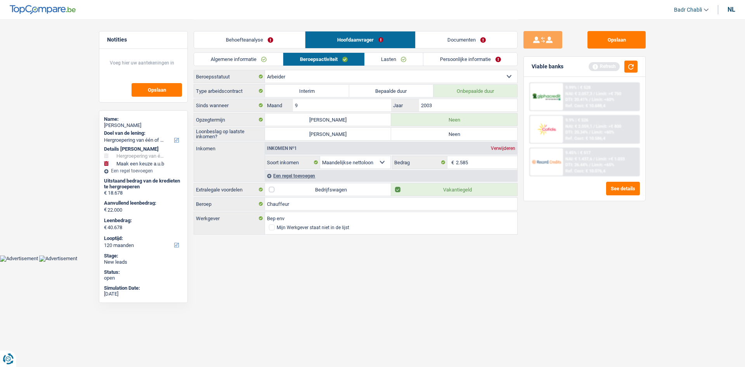
click at [438, 133] on label "Neen" at bounding box center [454, 134] width 126 height 12
click at [438, 133] on input "Neen" at bounding box center [454, 134] width 126 height 12
radio input "true"
click at [233, 54] on link "Algemene informatie" at bounding box center [238, 59] width 89 height 13
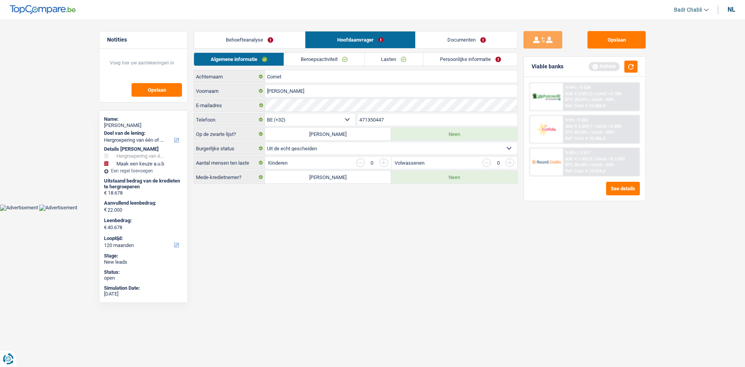
click at [281, 35] on link "Behoefteanalyse" at bounding box center [249, 39] width 111 height 17
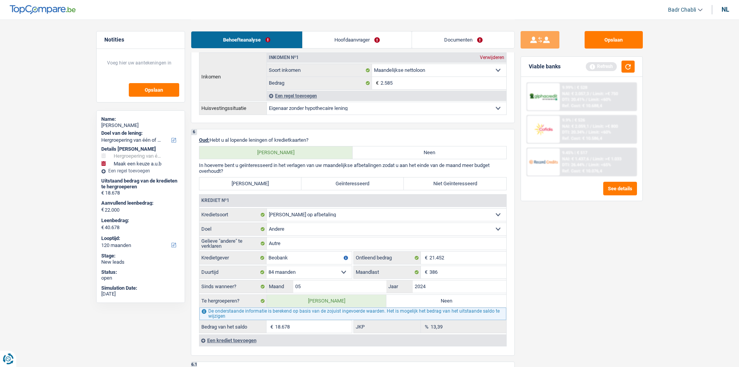
scroll to position [659, 0]
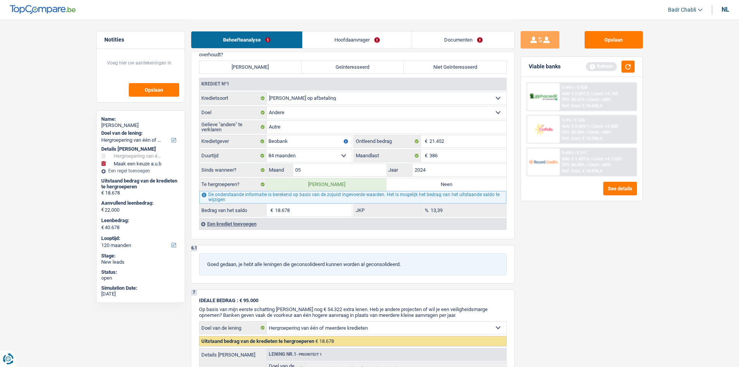
click at [617, 50] on div "Opslaan Viable banks Refresh 9.99% | € 528 NAI: € 2.057,3 / Limit: >€ 750 DTI: …" at bounding box center [582, 192] width 134 height 323
click at [616, 46] on button "Opslaan" at bounding box center [614, 39] width 58 height 17
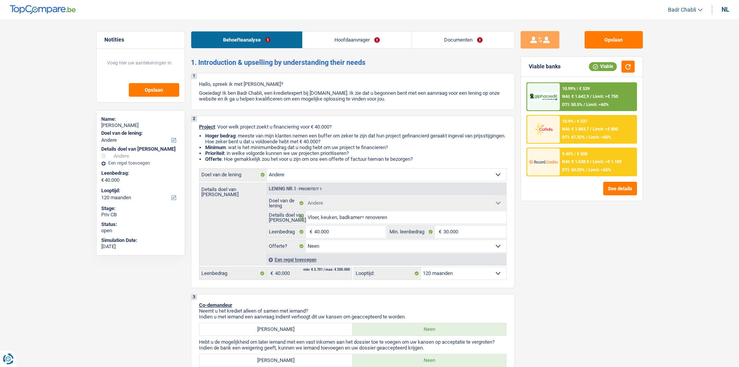
select select "other"
select select "120"
select select "other"
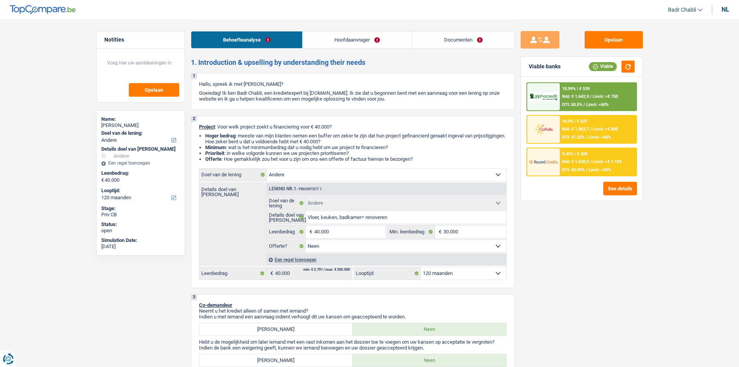
select select "false"
select select "120"
select select "worker"
select select "familyAllowances"
select select "netSalary"
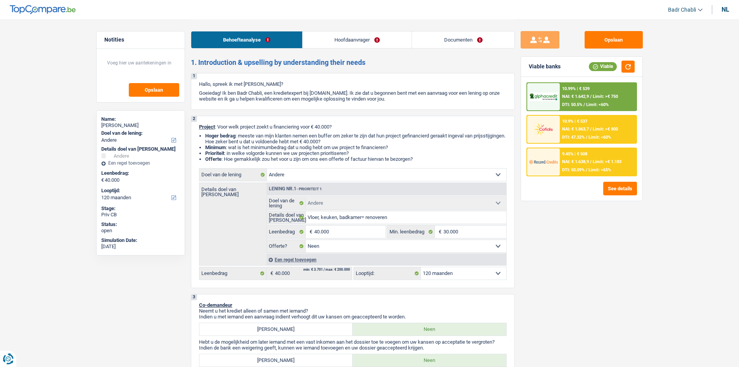
select select "alimony"
select select "other"
select select "ownerWithMortgage"
select select "mortgage"
select select "240"
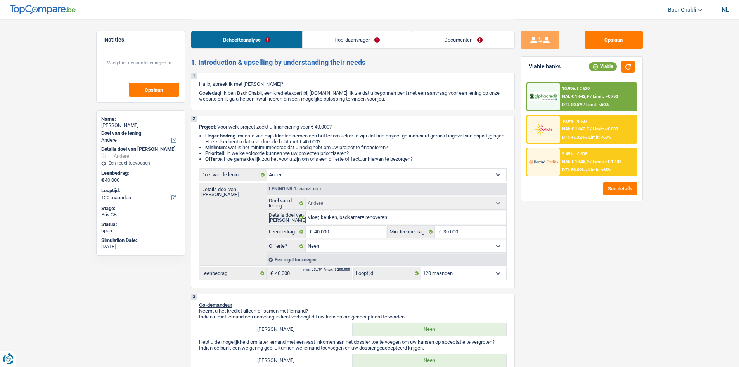
select select "personalLoan"
select select "smallWorks"
select select "42"
select select "personalLoan"
select select "smallWorks"
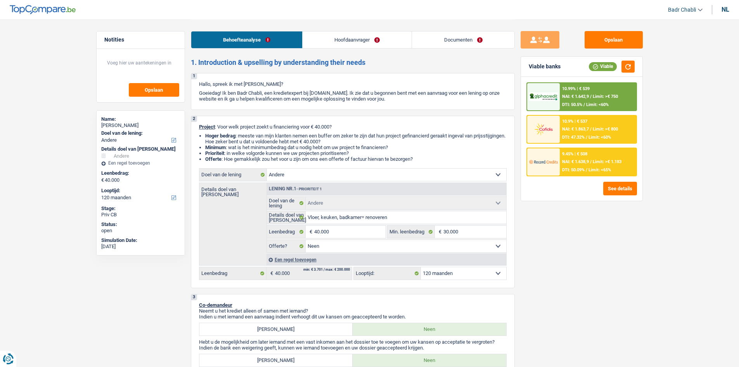
select select "120"
select select "renovationLoan"
select select "120"
select select "other"
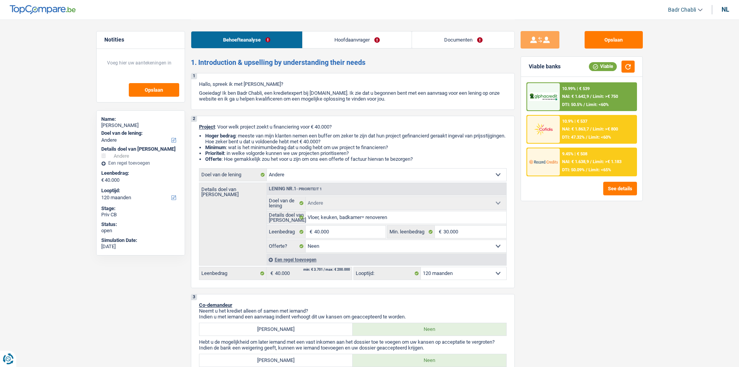
select select "false"
select select "120"
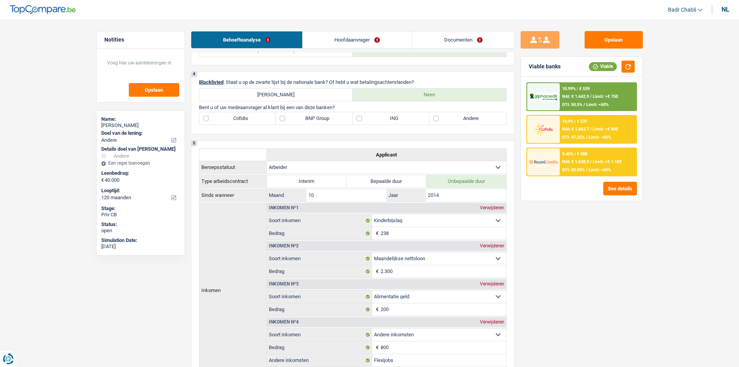
scroll to position [194, 0]
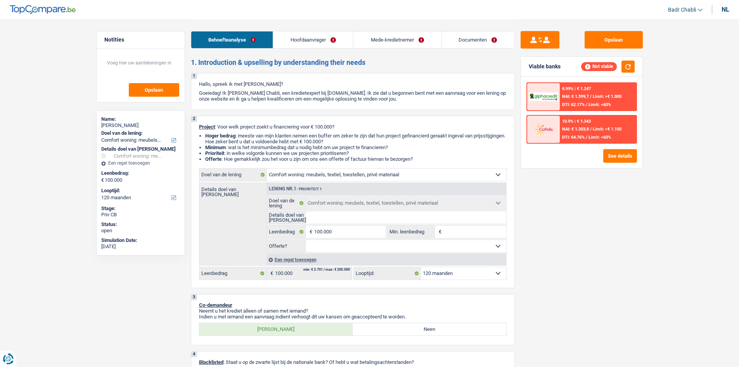
select select "household"
select select "120"
select select "household"
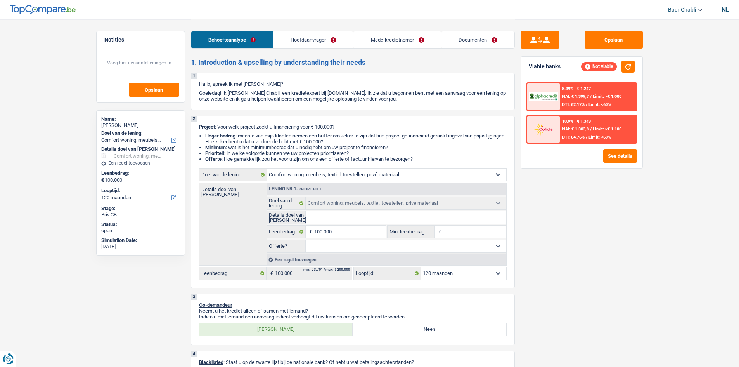
select select "120"
select select "independent"
select select "netSalary"
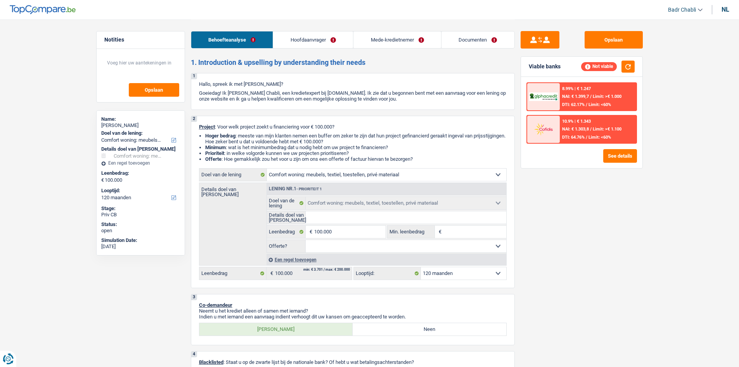
select select "ownerWithMortgage"
select select "mortgage"
select select "180"
select select "mortgage"
select select "180"
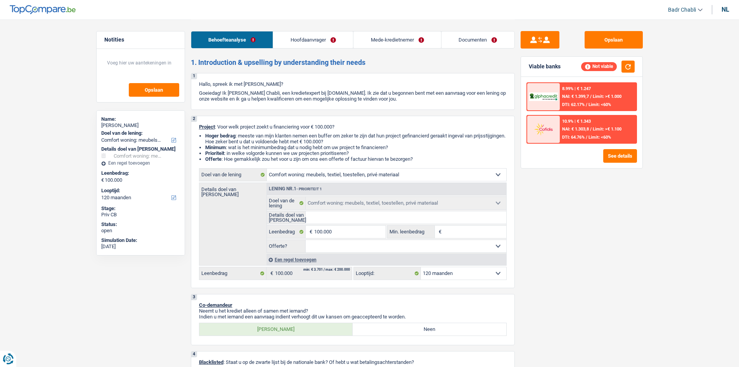
select select "household"
select select "120"
click at [316, 40] on link "Hoofdaanvrager" at bounding box center [313, 39] width 80 height 17
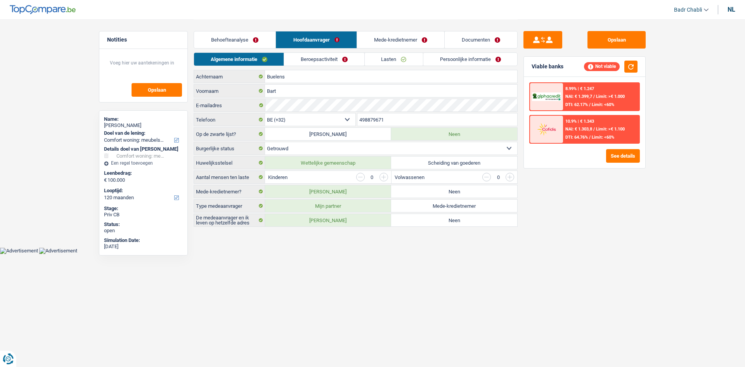
click at [239, 36] on link "Behoefteanalyse" at bounding box center [234, 39] width 81 height 17
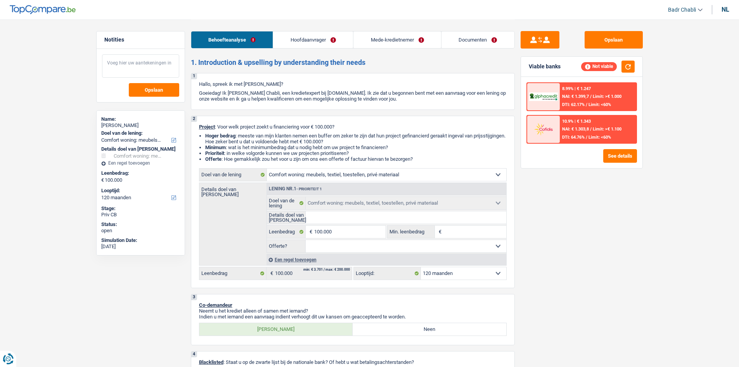
click at [114, 65] on textarea at bounding box center [140, 65] width 77 height 23
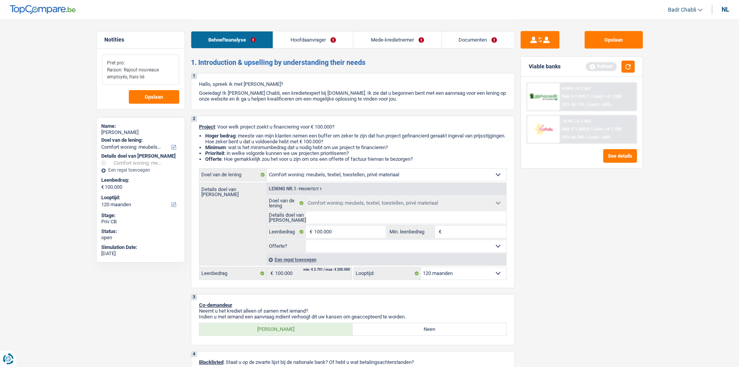
click at [154, 82] on textarea "Pret pro: Raison: Rajout nouveaux employés, frais lié" at bounding box center [140, 69] width 77 height 30
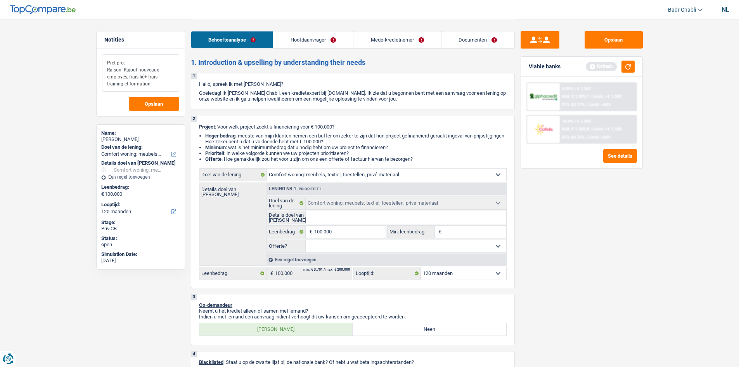
type textarea "Pret pro: Raison: Rajout nouveaux employés, frais lié+ frais training et format…"
click at [322, 49] on div "Behoefteanalyse Hoofdaanvrager Mede-kredietnemer Documenten" at bounding box center [353, 35] width 324 height 33
click at [320, 41] on link "Hoofdaanvrager" at bounding box center [313, 39] width 80 height 17
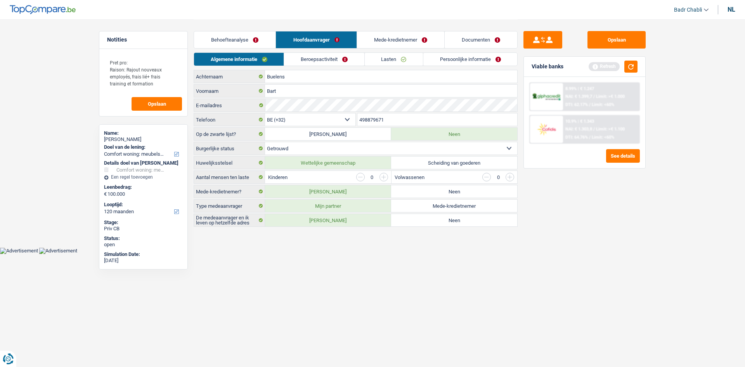
click at [313, 59] on link "Beroepsactiviteit" at bounding box center [324, 59] width 80 height 13
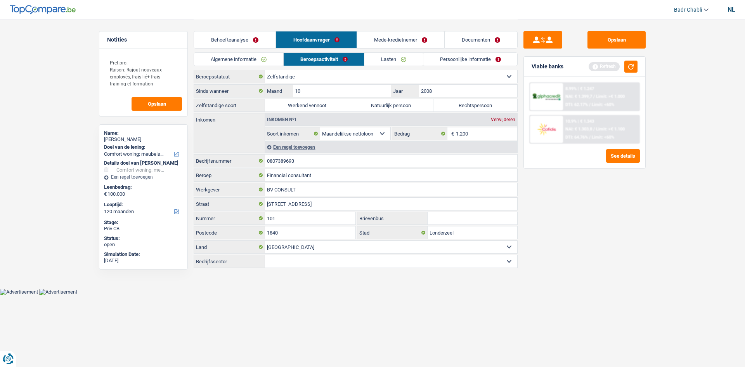
click at [141, 139] on div "[PERSON_NAME]" at bounding box center [143, 139] width 79 height 6
click at [141, 140] on div "[PERSON_NAME]" at bounding box center [143, 139] width 79 height 6
copy div "[PERSON_NAME]"
click at [460, 37] on link "Documenten" at bounding box center [481, 39] width 73 height 17
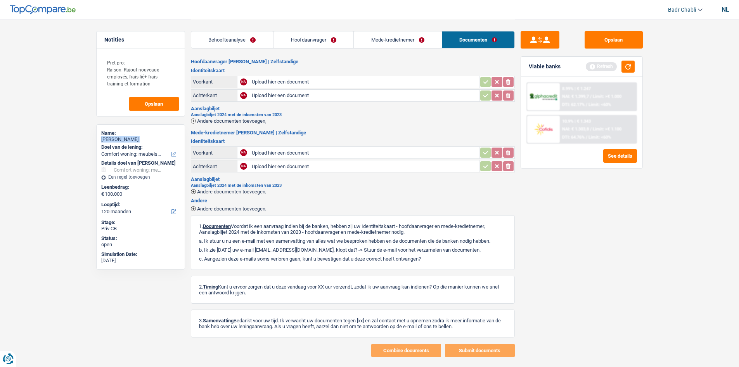
click at [228, 33] on link "Behoefteanalyse" at bounding box center [232, 39] width 82 height 17
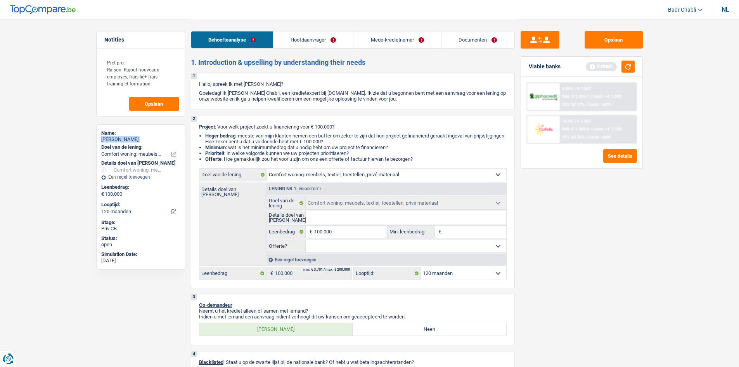
click at [383, 173] on select "Comfort woning: meubels, textiel, toestellen, privé materiaal Hifi, multimedia,…" at bounding box center [386, 174] width 239 height 12
select select "other"
click at [267, 168] on select "Comfort woning: meubels, textiel, toestellen, privé materiaal Hifi, multimedia,…" at bounding box center [386, 174] width 239 height 12
select select "other"
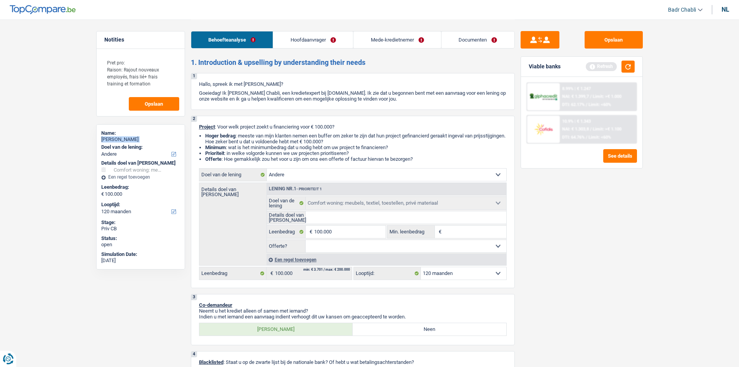
select select "other"
select select "household"
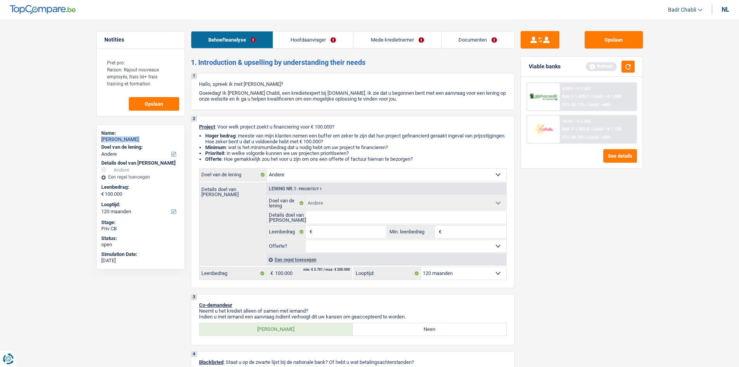
select select "household"
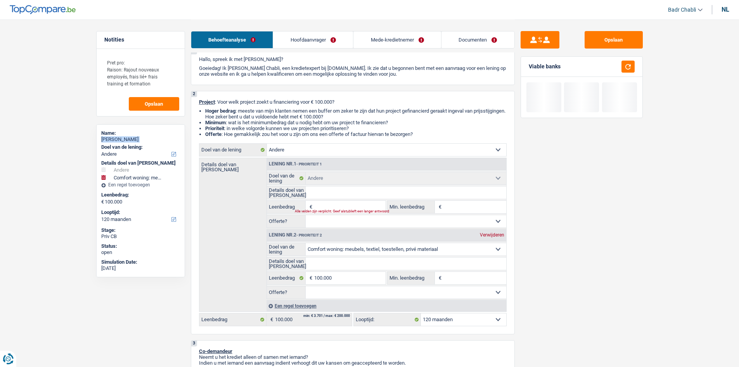
scroll to position [39, 0]
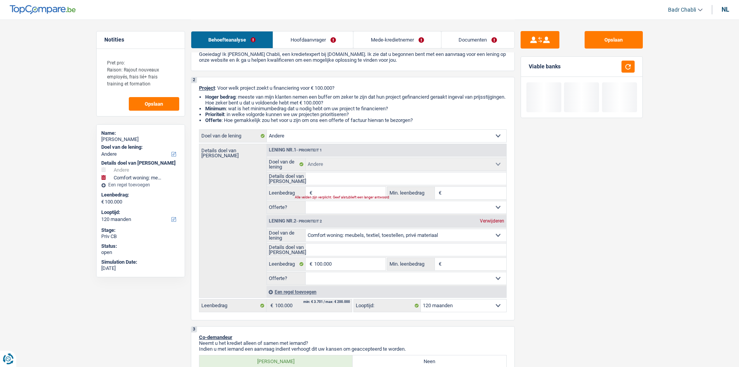
click at [491, 220] on div "Verwijderen" at bounding box center [492, 220] width 28 height 5
type input "0"
select select
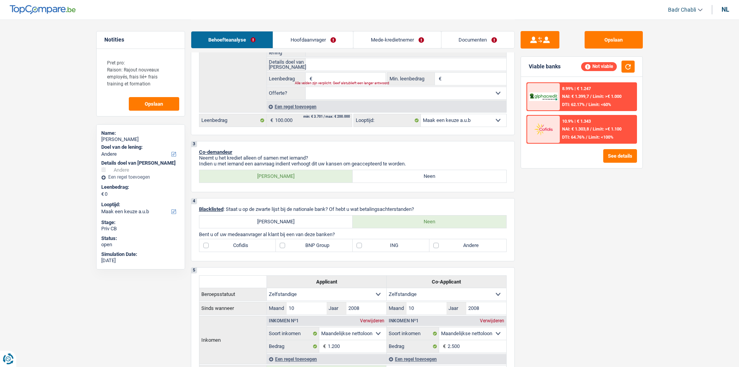
scroll to position [233, 0]
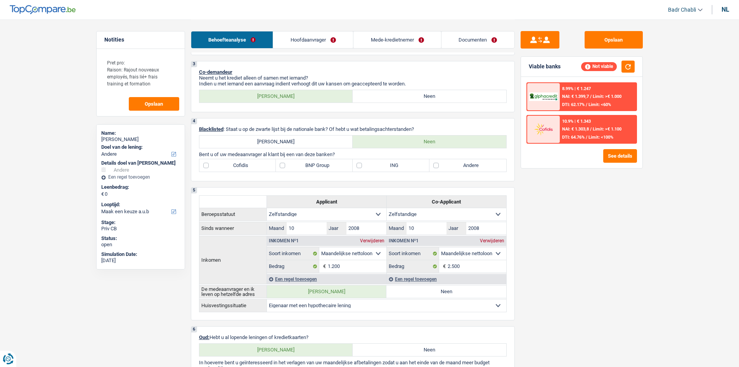
click at [445, 166] on label "Andere" at bounding box center [467, 165] width 77 height 12
click at [445, 166] on input "Andere" at bounding box center [467, 165] width 77 height 12
checkbox input "true"
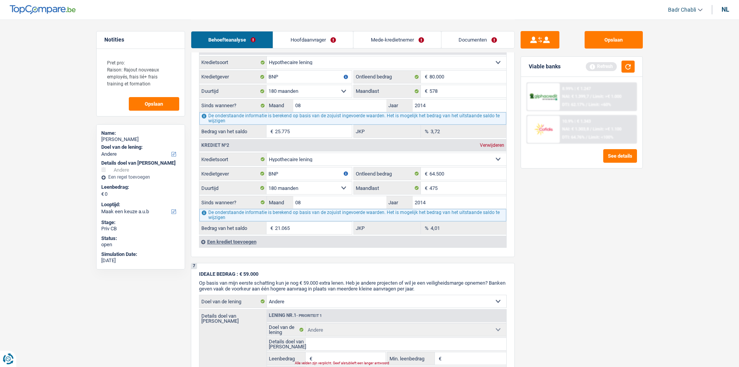
scroll to position [427, 0]
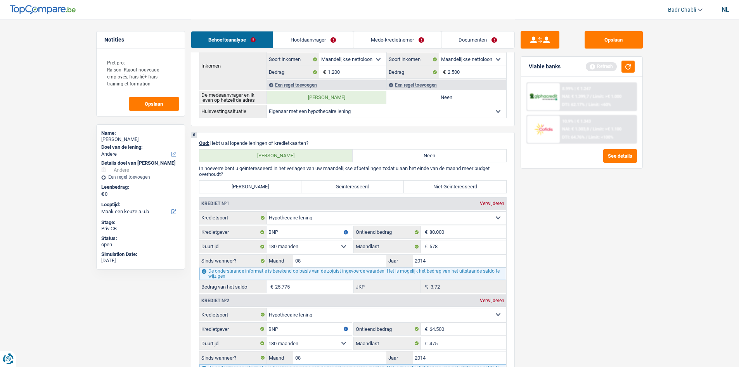
click at [325, 42] on link "Hoofdaanvrager" at bounding box center [313, 39] width 80 height 17
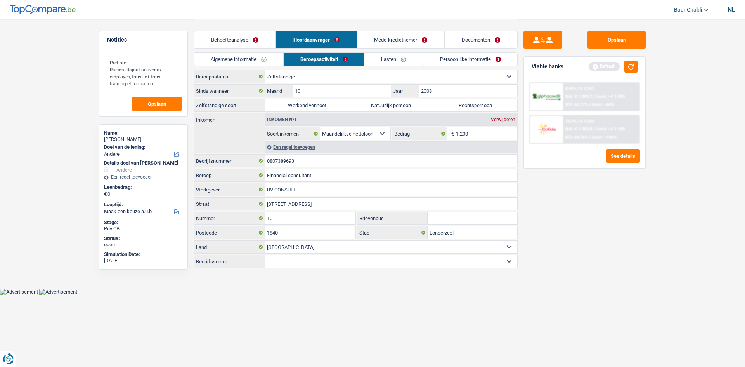
click at [473, 106] on label "Rechtspersoon" at bounding box center [475, 105] width 84 height 12
click at [473, 106] on input "Rechtspersoon" at bounding box center [475, 105] width 84 height 12
radio input "true"
click at [250, 66] on li "Algemene informatie" at bounding box center [239, 59] width 90 height 14
click at [254, 56] on link "Algemene informatie" at bounding box center [238, 59] width 89 height 13
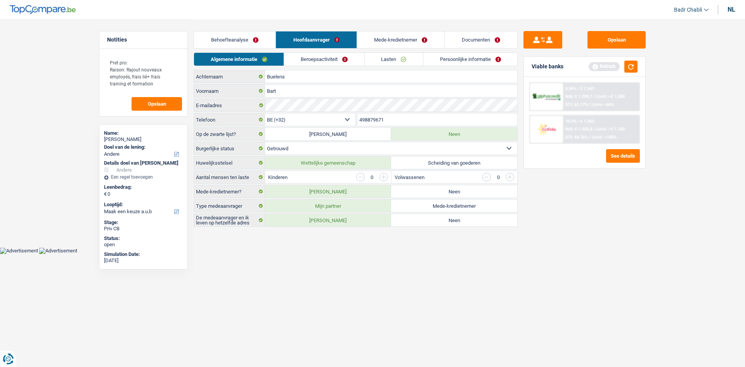
click at [339, 65] on link "Beroepsactiviteit" at bounding box center [324, 59] width 80 height 13
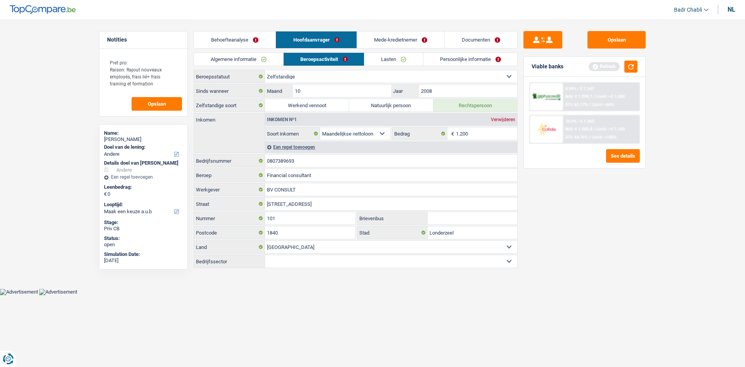
click at [386, 62] on link "Lasten" at bounding box center [393, 59] width 59 height 13
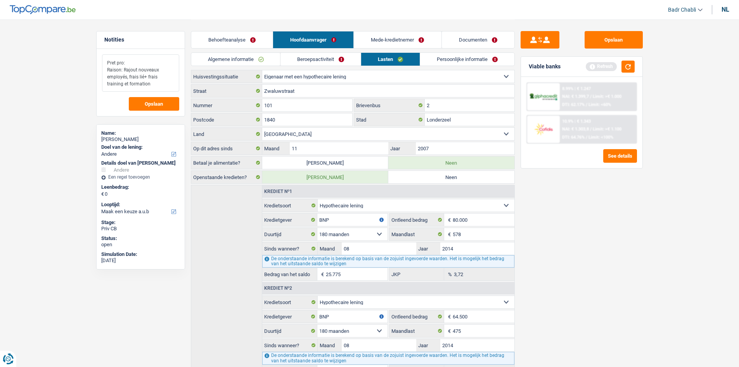
click at [132, 62] on textarea "Pret pro: Raison: Rajout nouveaux employés, frais lié+ frais training et format…" at bounding box center [140, 72] width 77 height 37
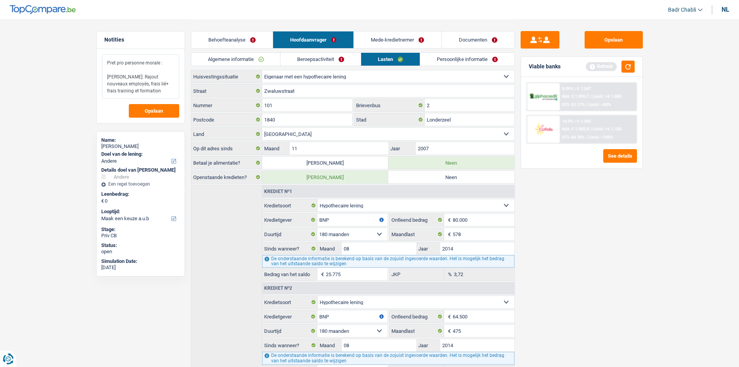
click at [119, 78] on textarea "Pret pro personne morale : [PERSON_NAME]: Rajout nouveaux employés, frais lié+ …" at bounding box center [140, 76] width 77 height 44
type textarea "Pret pro personne morale : Raison prêt: Rajout nouveaux employés, frais lié+ fr…"
click at [161, 106] on button "Opslaan" at bounding box center [154, 111] width 50 height 14
click at [609, 32] on button "Opslaan" at bounding box center [614, 39] width 58 height 17
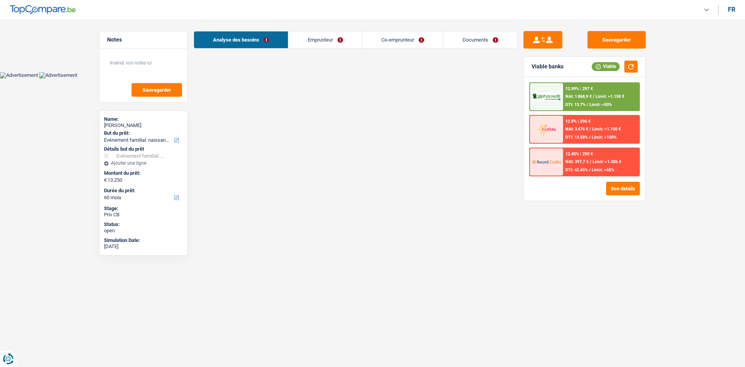
select select "familyEvent"
select select "60"
select select "familyEvent"
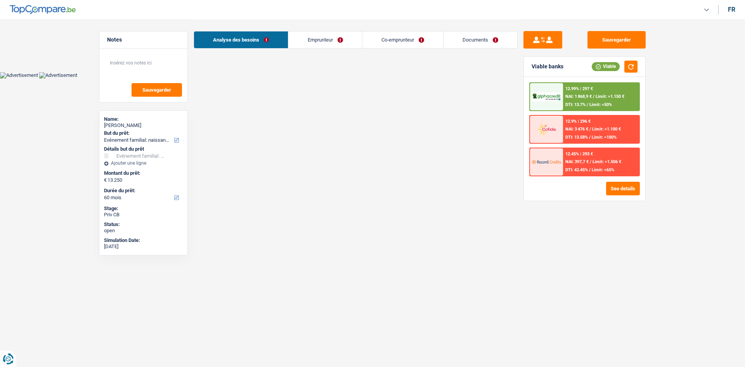
select select "60"
select select "privateEmployee"
select select "familyAllowances"
select select "netSalary"
select select "mealVouchers"
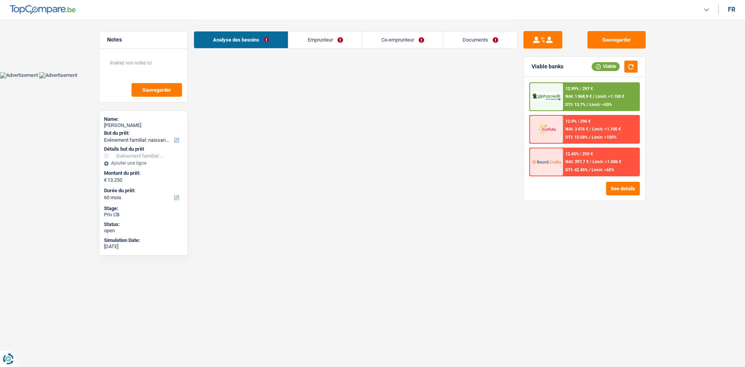
select select "liveWithParents"
select select "familyEvent"
select select "60"
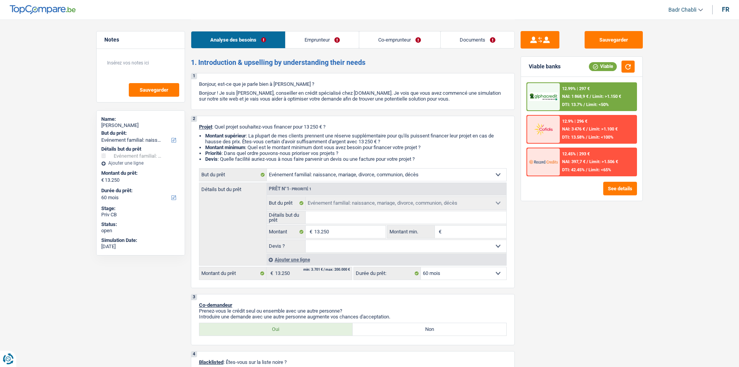
click at [491, 40] on link "Documents" at bounding box center [478, 39] width 74 height 17
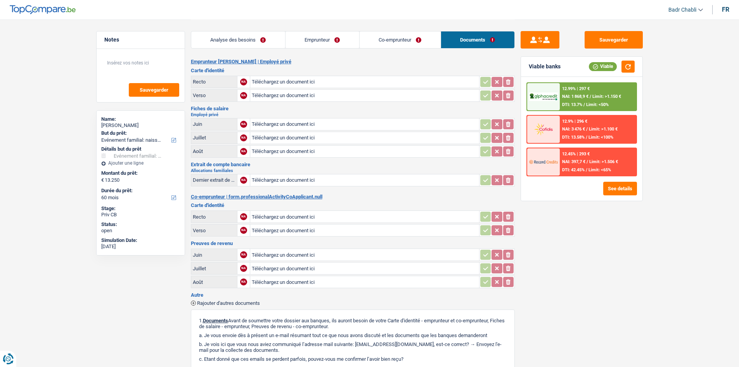
click at [249, 38] on link "Analyse des besoins" at bounding box center [238, 39] width 94 height 17
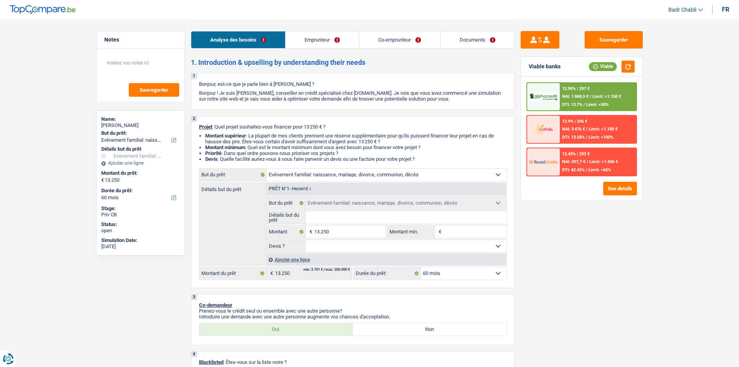
click at [362, 217] on input "Détails but du prêt" at bounding box center [406, 217] width 201 height 12
click at [726, 5] on ul "Badr Chabli Se déconnecter fr" at bounding box center [695, 9] width 67 height 13
click at [726, 6] on div "fr" at bounding box center [725, 9] width 7 height 7
select select "familyAllowances"
select select "mealVouchers"
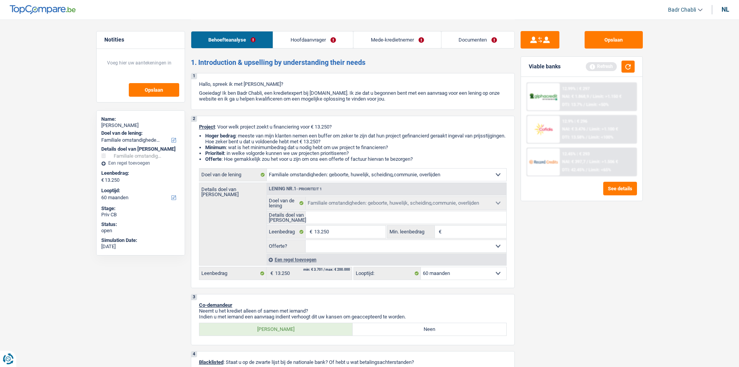
click at [337, 223] on input "Details doel van [PERSON_NAME]" at bounding box center [406, 217] width 201 height 12
click at [330, 173] on select "Comfort woning: meubels, textiel, toestellen, privé materiaal Hifi, multimedia,…" at bounding box center [386, 174] width 239 height 12
select select "household"
click at [267, 168] on select "Comfort woning: meubels, textiel, toestellen, privé materiaal Hifi, multimedia,…" at bounding box center [386, 174] width 239 height 12
select select "household"
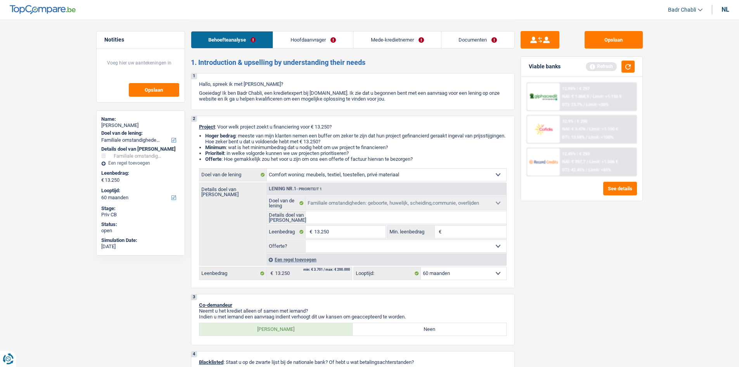
select select "household"
select select "familyEvent"
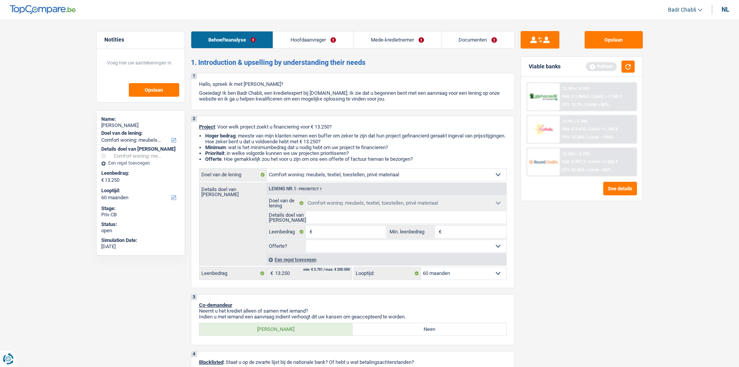
select select "familyEvent"
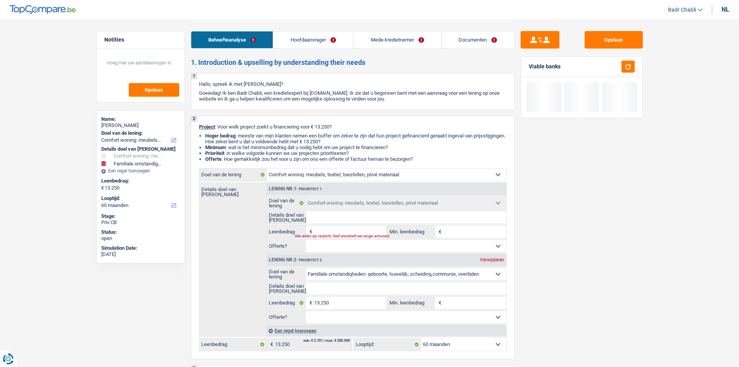
click at [326, 217] on input "Details doel van [PERSON_NAME]" at bounding box center [406, 217] width 201 height 12
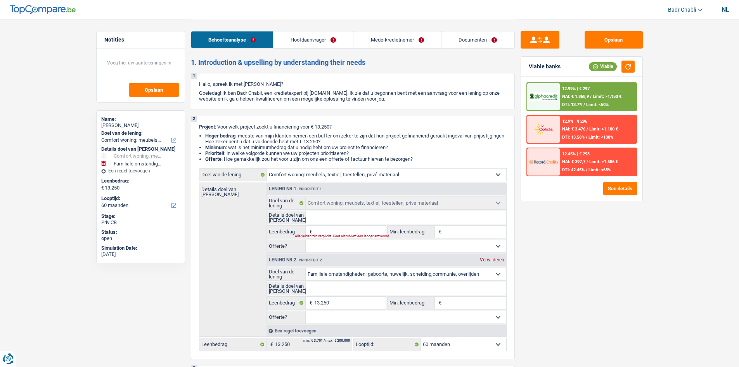
type input "N"
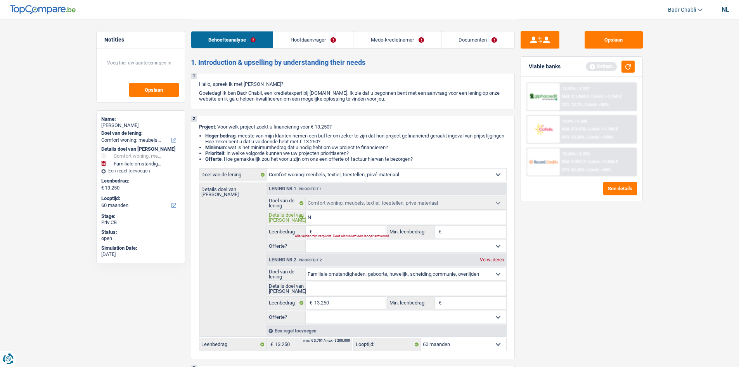
type input "Ni"
type input "Nie"
type input "Nieu"
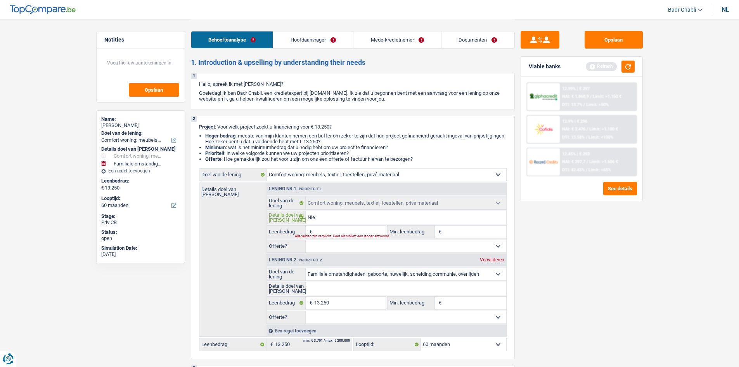
type input "Nieu"
type input "Nieuw"
type input "Nieuwe"
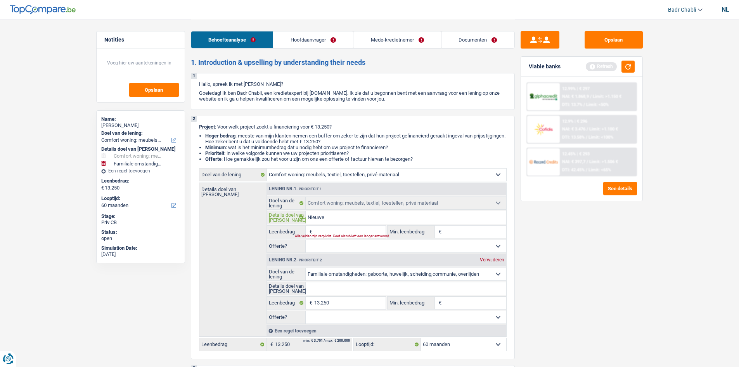
type input "Nieuwe"
type input "Nieuwe m"
type input "Nieuwe me"
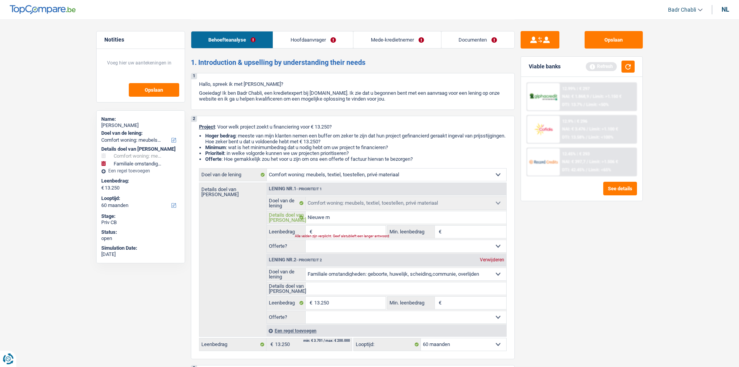
type input "Nieuwe me"
type input "Nieuwe meu"
type input "Nieuwe meue"
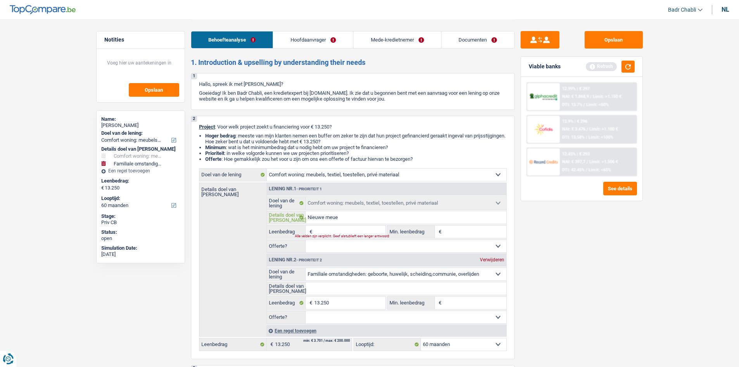
type input "Nieuwe meuel"
type input "Nieuwe meuels"
type input "Nieuwe meuel"
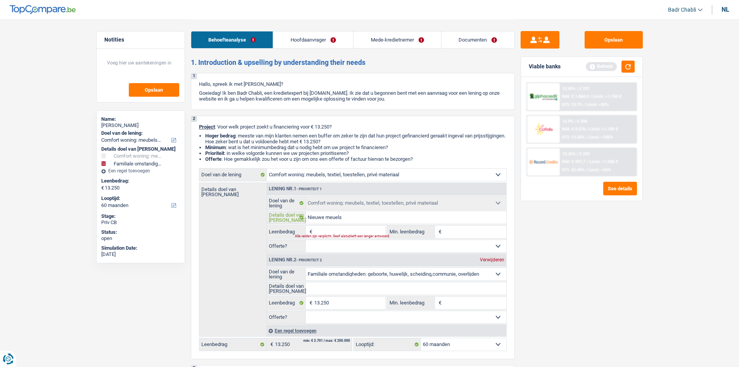
type input "Nieuwe meuel"
type input "Nieuwe meue"
type input "Nieuwe meu"
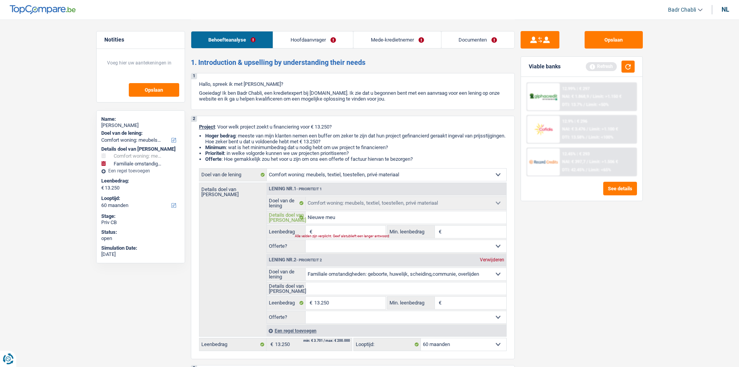
type input "Nieuwe meub"
type input "Nieuwe meube"
type input "Nieuwe meubel"
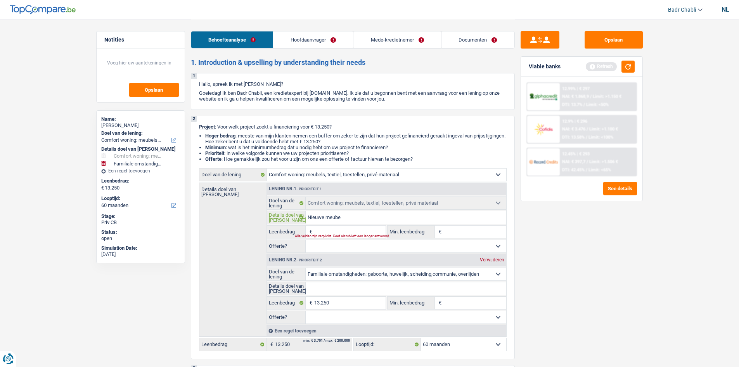
type input "Nieuwe meubel"
type input "Nieuwe meubels"
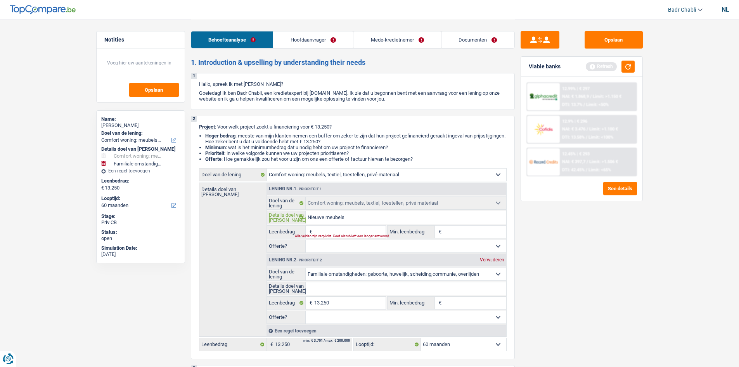
type input "Nieuwe meubels e"
type input "Nieuwe meubels en"
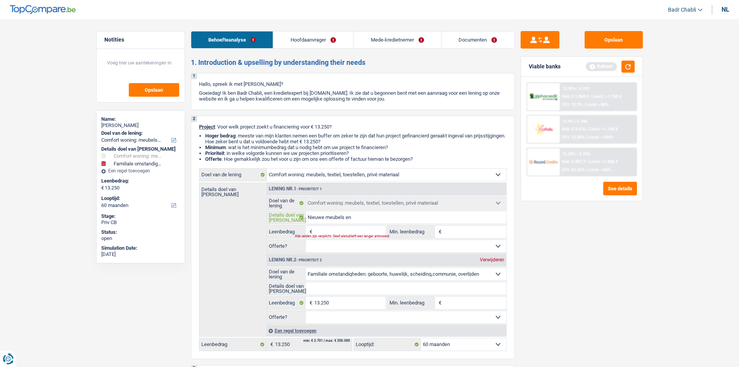
type input "Nieuwe meubels en"
type input "Nieuwe meubels en s"
type input "Nieuwe meubels en sl"
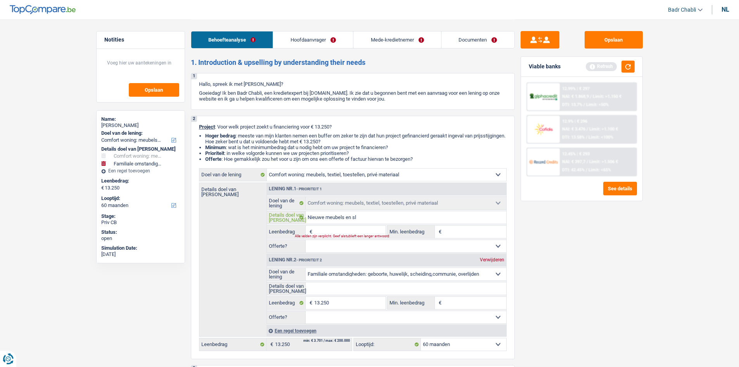
type input "Nieuwe meubels en sla"
type input "Nieuwe meubels en slaap"
type input "Nieuwe meubels en slaapk"
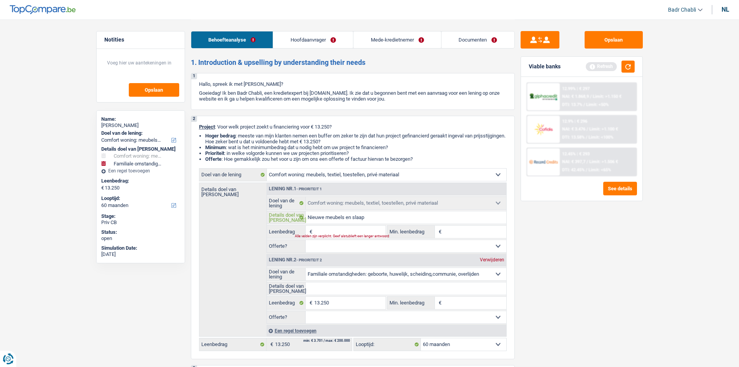
type input "Nieuwe meubels en slaapk"
type input "Nieuwe meubels en slaapka"
type input "Nieuwe meubels en slaapkam"
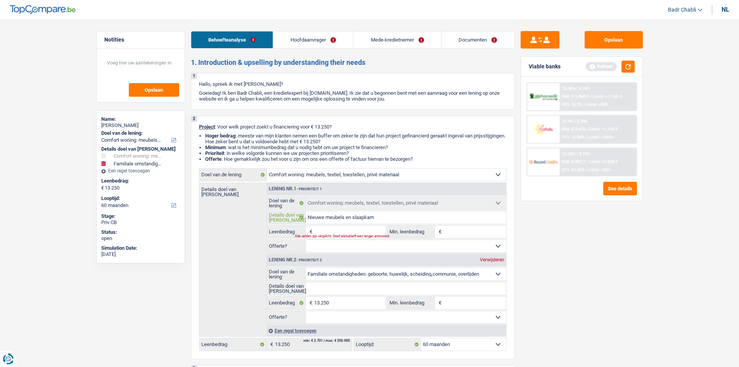
type input "Nieuwe meubels en slaapkame"
type input "Nieuwe meubels en slaapkamer"
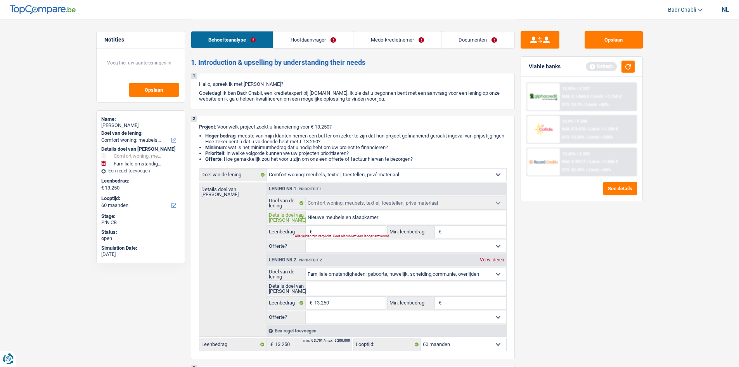
type input "Nieuwe meubels en slaapkamer"
type input "Nieuwe meubels en slaapkamer e"
type input "Nieuwe meubels en slaapkamer en"
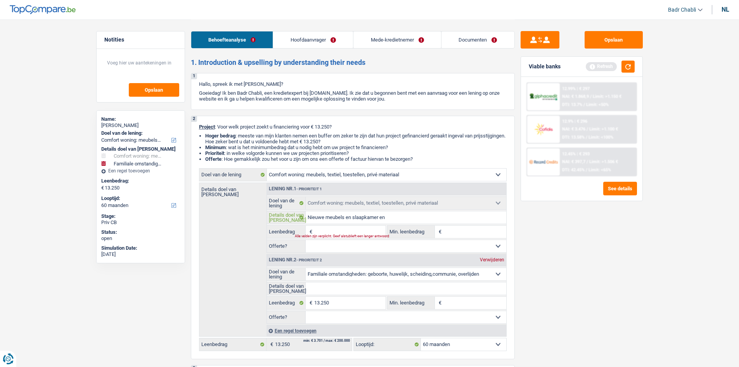
type input "Nieuwe meubels en slaapkamer en"
type input "Nieuwe meubels en slaapkamer en a"
type input "Nieuwe meubels en slaapkamer en ap"
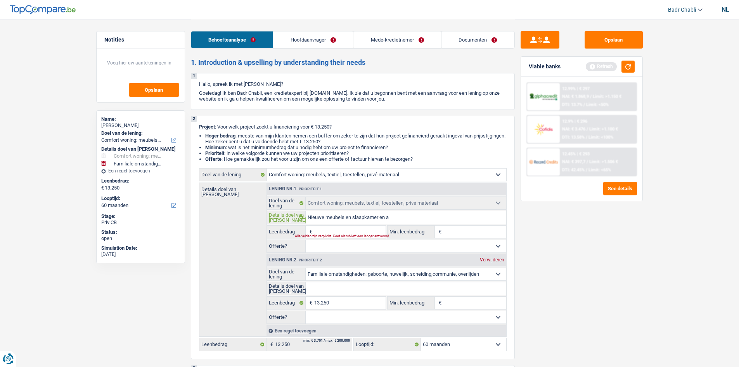
type input "Nieuwe meubels en slaapkamer en ap"
type input "Nieuwe meubels en slaapkamer en appa"
type input "Nieuwe meubels en slaapkamer en appar"
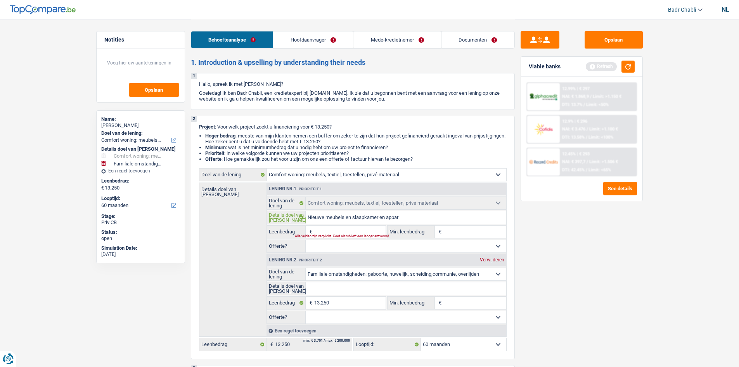
type input "Nieuwe meubels en slaapkamer en appart"
type input "Nieuwe meubels en slaapkamer en apparte"
type input "Nieuwe meubels en slaapkamer en appartem"
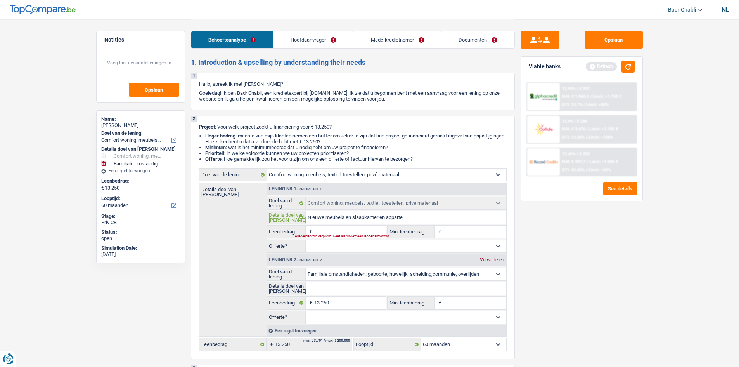
type input "Nieuwe meubels en slaapkamer en appartem"
type input "Nieuwe meubels en slaapkamer en apparteme"
type input "Nieuwe meubels en slaapkamer en appartemen"
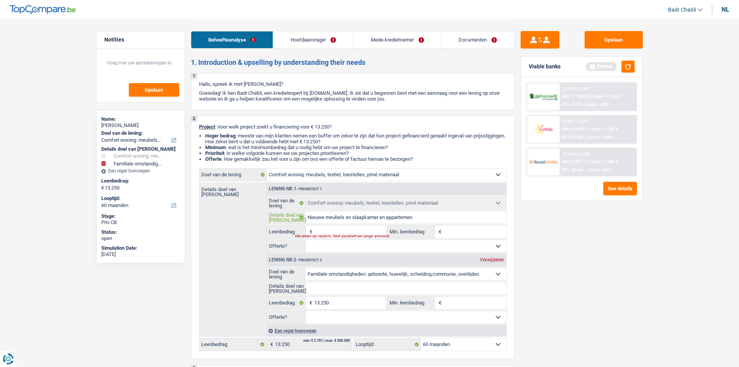
type input "Nieuwe meubels en slaapkamer en appartement"
type input "Nieuwe meubels en slaapkamer en appartement v"
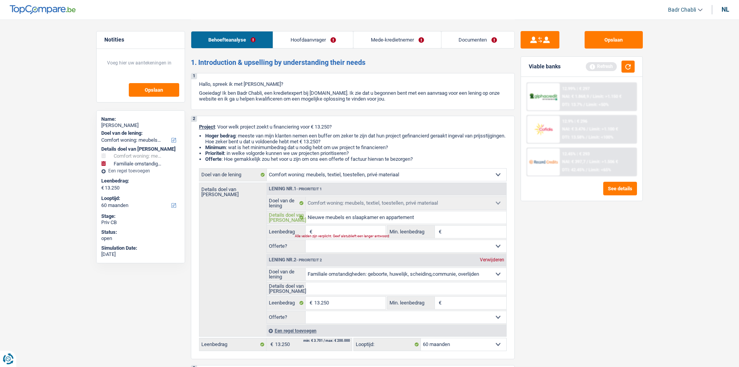
type input "Nieuwe meubels en slaapkamer en appartement v"
type input "Nieuwe meubels en slaapkamer en appartement ve"
type input "Nieuwe meubels en slaapkamer en appartement ver"
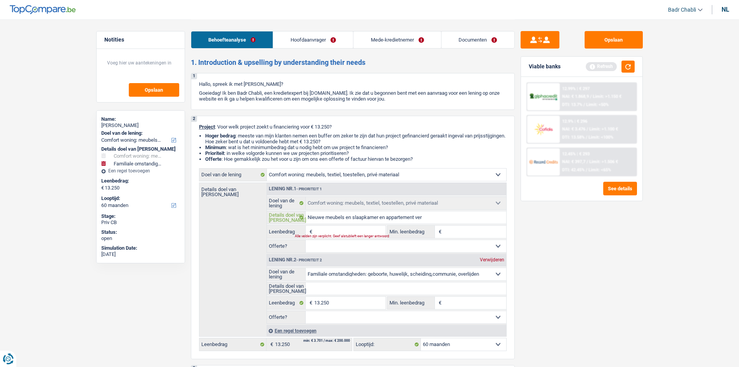
type input "Nieuwe meubels en slaapkamer en appartement verf"
type input "Nieuwe meubels en slaapkamer en appartement verfr"
type input "Nieuwe meubels en slaapkamer en appartement verfrs"
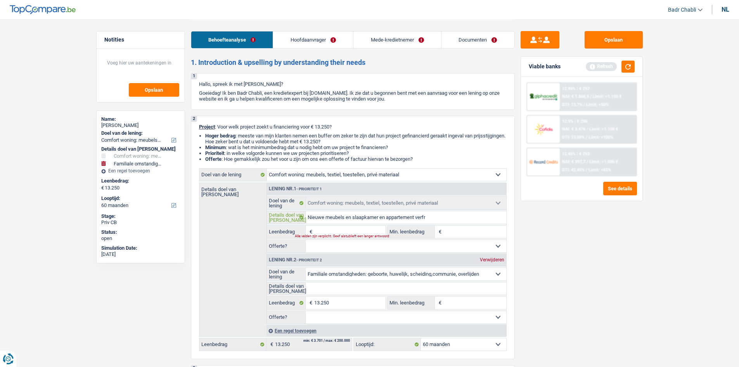
type input "Nieuwe meubels en slaapkamer en appartement verfrs"
type input "Nieuwe meubels en slaapkamer en appartement verfr"
type input "Nieuwe meubels en slaapkamer en appartement verfri"
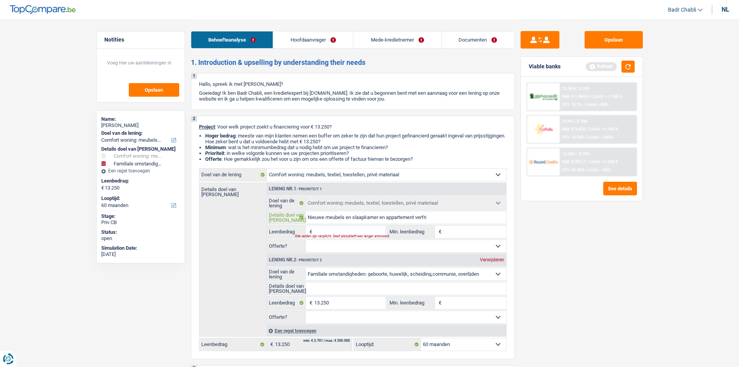
type input "Nieuwe meubels en slaapkamer en appartement verfris"
type input "Nieuwe meubels en slaapkamer en appartement verfriss"
type input "Nieuwe meubels en slaapkamer en appartement verfrisse"
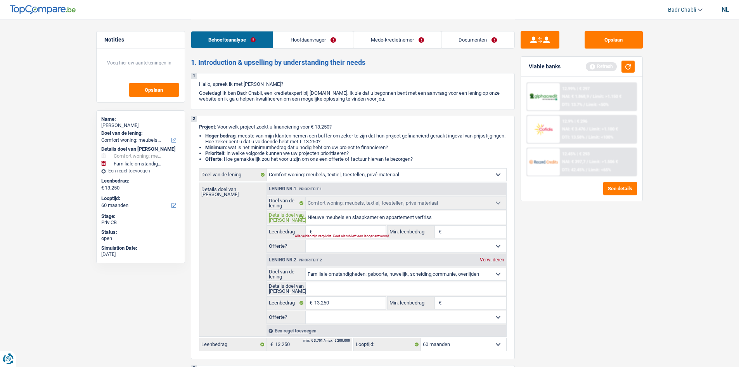
type input "Nieuwe meubels en slaapkamer en appartement verfrisse"
type input "Nieuwe meubels en slaapkamer en appartement verfrissen"
click at [339, 301] on input "13.250" at bounding box center [349, 302] width 71 height 12
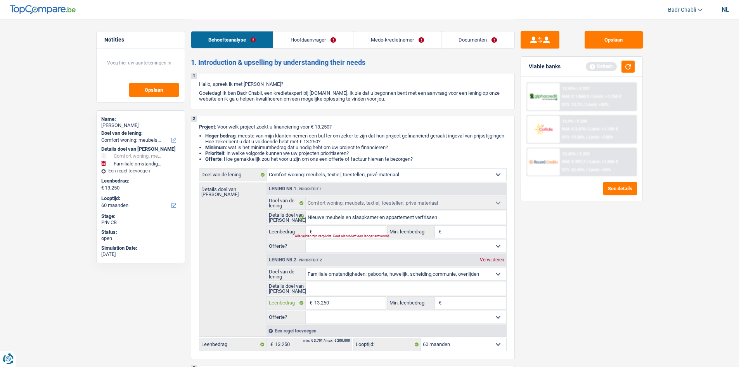
click at [339, 301] on input "13.250" at bounding box center [349, 302] width 71 height 12
click at [341, 228] on input "Leenbedrag" at bounding box center [349, 231] width 71 height 12
type input "1"
type input "13"
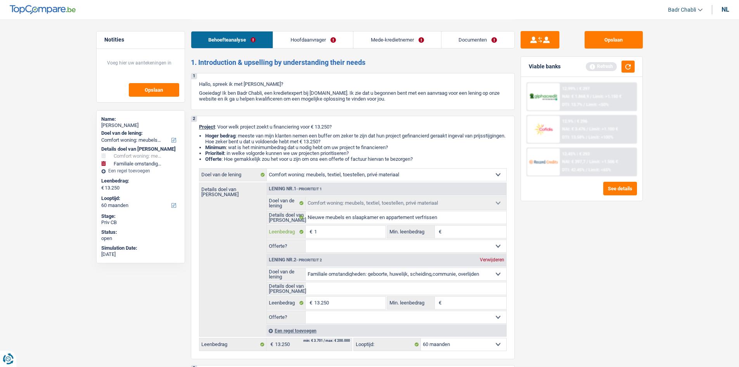
type input "13"
type input "130"
type input "1.300"
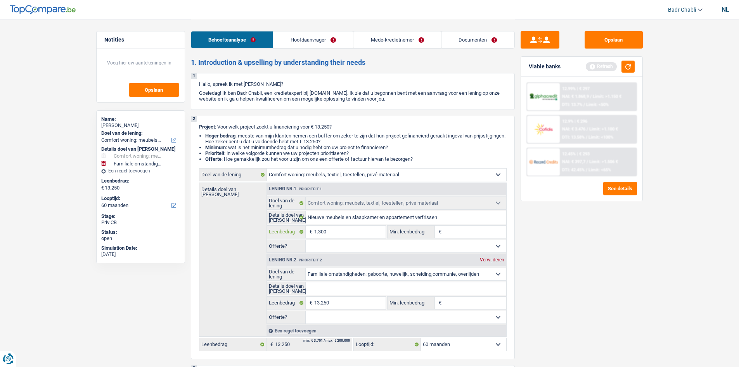
type input "13.000"
type input "26.250"
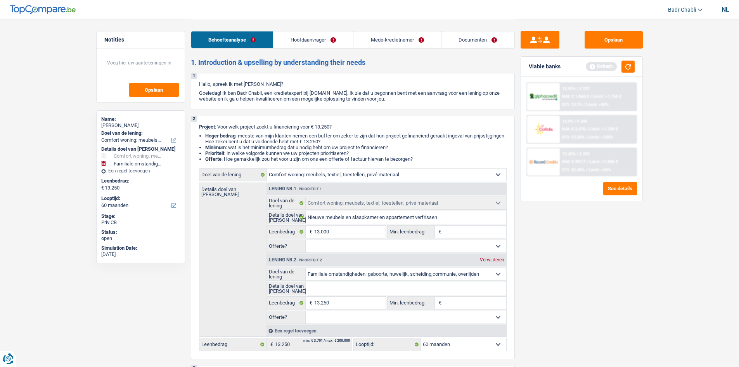
type input "26.250"
click at [473, 231] on input "Min. leenbedrag" at bounding box center [474, 231] width 63 height 12
select select "120"
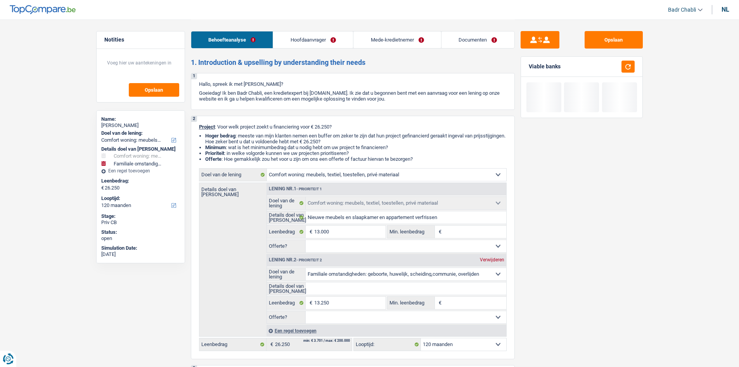
type input "1"
type input "10"
type input "100"
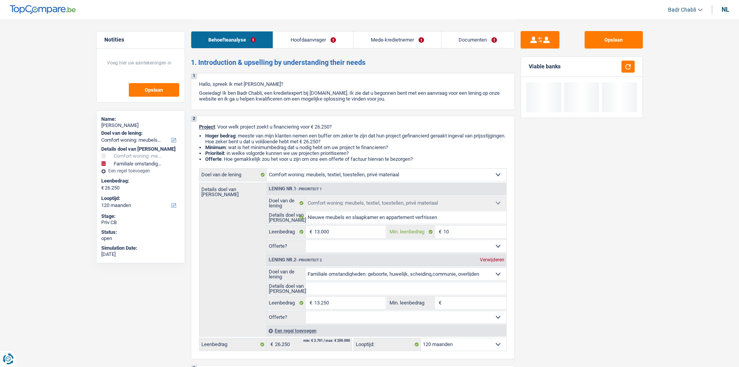
type input "100"
type input "1.000"
type input "10.001"
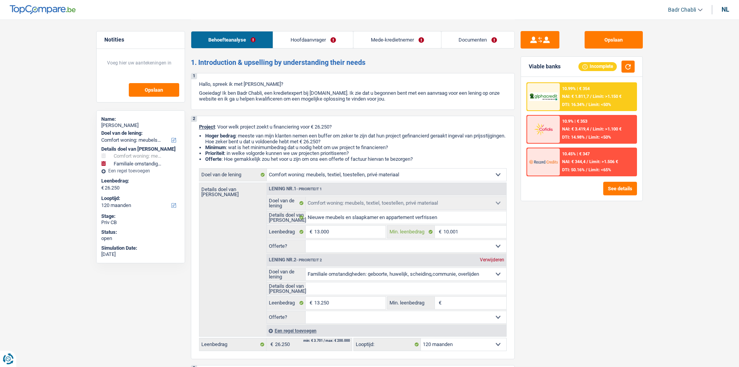
type input "10.001"
click at [494, 260] on div "Verwijderen" at bounding box center [492, 259] width 28 height 5
type input "13.000"
select select "60"
type input "13.000"
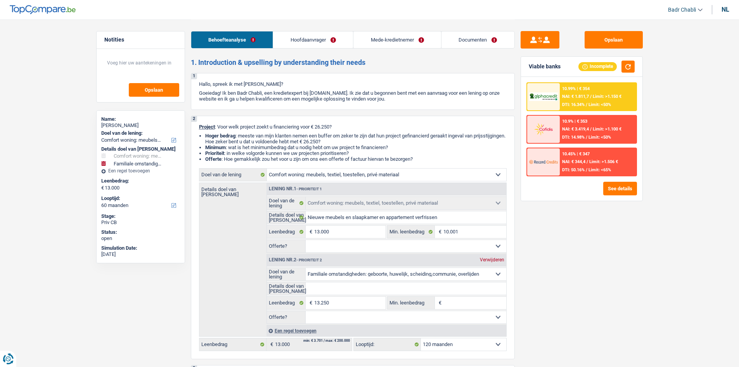
select select "60"
type input "13.000"
select select "60"
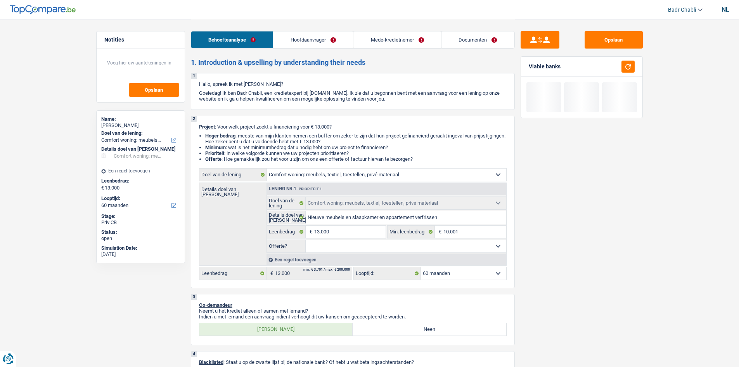
click at [408, 243] on select "Ja Neen Niet beantwoord Maak een keuze a.u.b" at bounding box center [406, 246] width 201 height 12
select select "false"
click at [306, 240] on select "Ja Neen Niet beantwoord Maak een keuze a.u.b" at bounding box center [406, 246] width 201 height 12
select select "false"
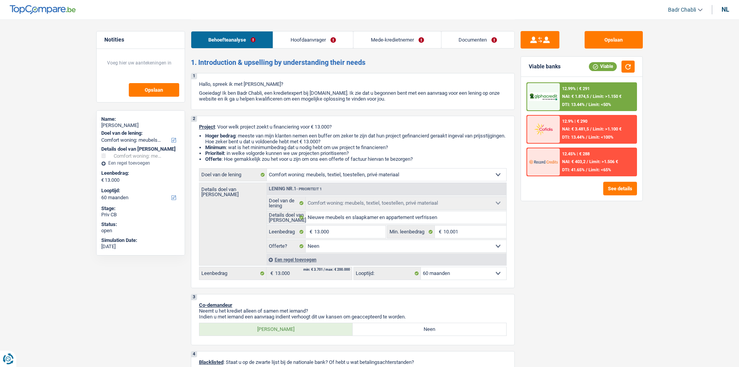
click at [303, 35] on link "Hoofdaanvrager" at bounding box center [313, 39] width 80 height 17
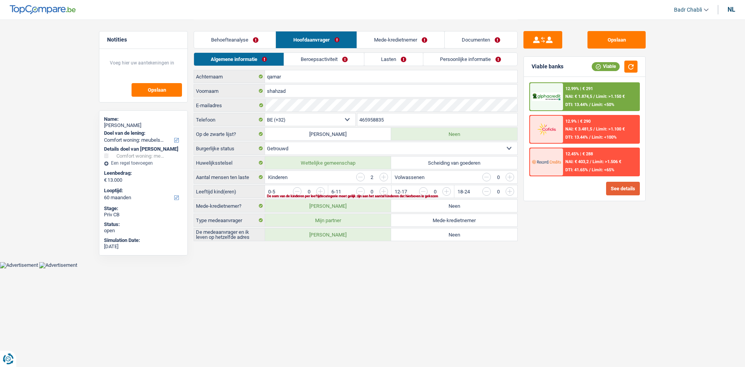
click at [619, 193] on button "See details" at bounding box center [623, 189] width 34 height 14
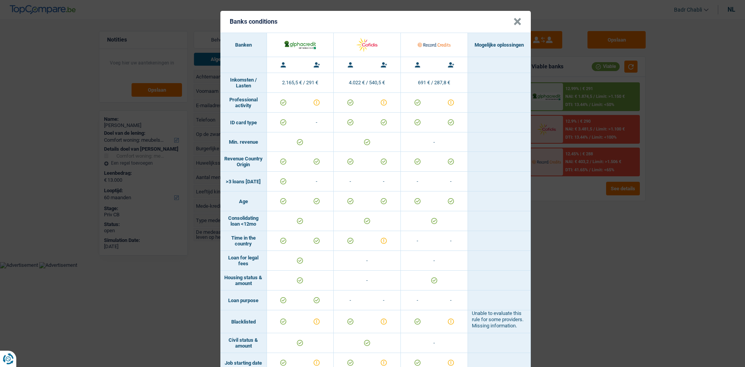
click at [513, 25] on button "×" at bounding box center [517, 22] width 8 height 8
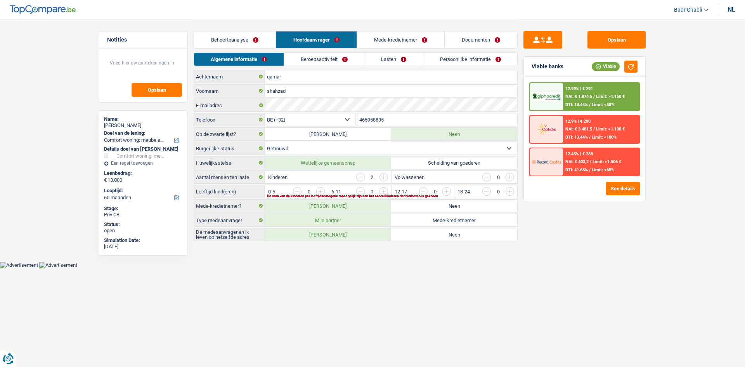
click at [362, 176] on input "button" at bounding box center [360, 177] width 9 height 9
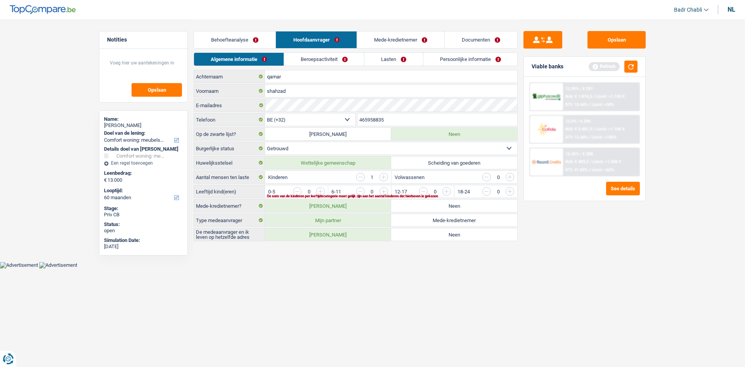
click at [373, 231] on label "[PERSON_NAME]" at bounding box center [328, 234] width 126 height 12
click at [373, 231] on input "[PERSON_NAME]" at bounding box center [328, 234] width 126 height 12
radio input "true"
click at [322, 190] on input "button" at bounding box center [477, 193] width 323 height 12
click at [264, 42] on link "Behoefteanalyse" at bounding box center [234, 39] width 81 height 17
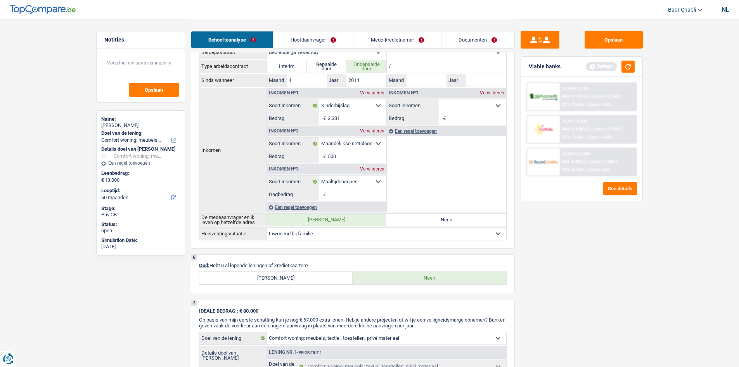
scroll to position [465, 0]
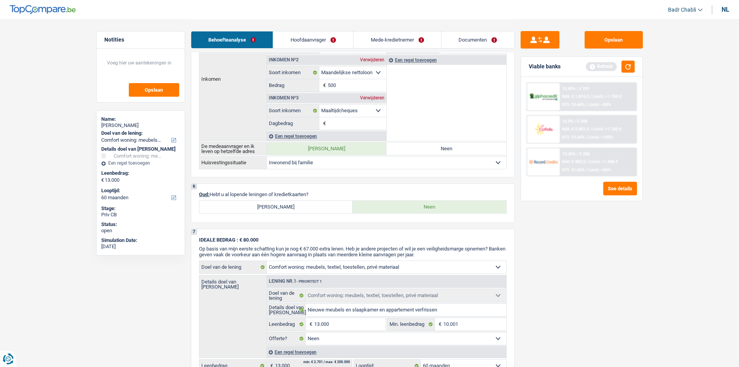
click at [311, 201] on label "[PERSON_NAME]" at bounding box center [276, 207] width 154 height 12
click at [311, 201] on input "[PERSON_NAME]" at bounding box center [276, 207] width 154 height 12
radio input "true"
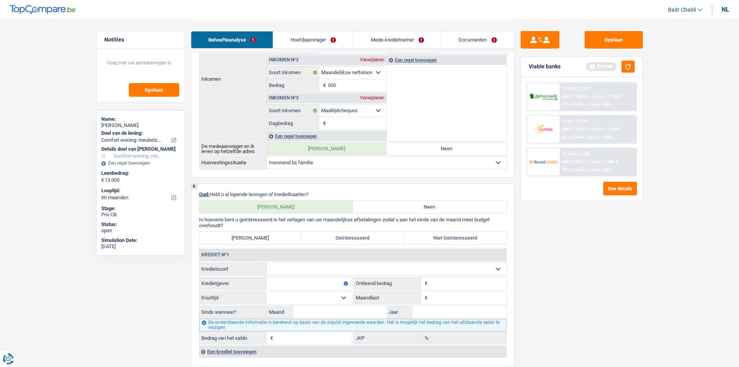
click at [324, 264] on select "Kaart of kredietlijn Hypothecaire lening Verkoop op afbetaling Lening op afbeta…" at bounding box center [386, 269] width 239 height 12
select select "personalLoan"
type input "0"
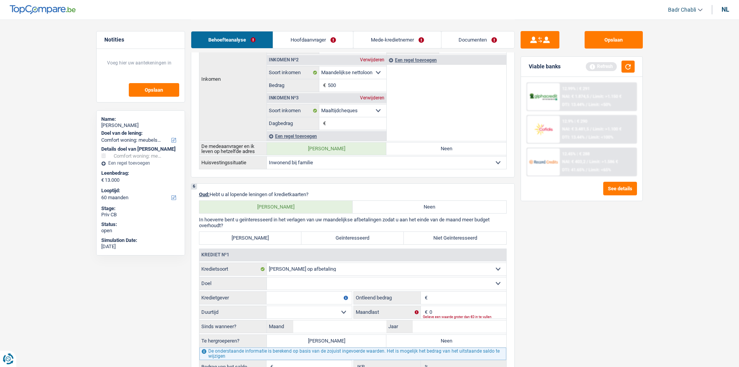
click at [324, 282] on select "Comfort woning: meubels, textiel, toestellen, privé materiaal, hifi, multimedia…" at bounding box center [386, 283] width 239 height 12
select select "homeFurnishingOrRelocation"
click at [267, 277] on select "Comfort woning: meubels, textiel, toestellen, privé materiaal, hifi, multimedia…" at bounding box center [386, 283] width 239 height 12
click at [310, 294] on input "Kredietgever" at bounding box center [308, 297] width 85 height 12
type input "Cetelem"
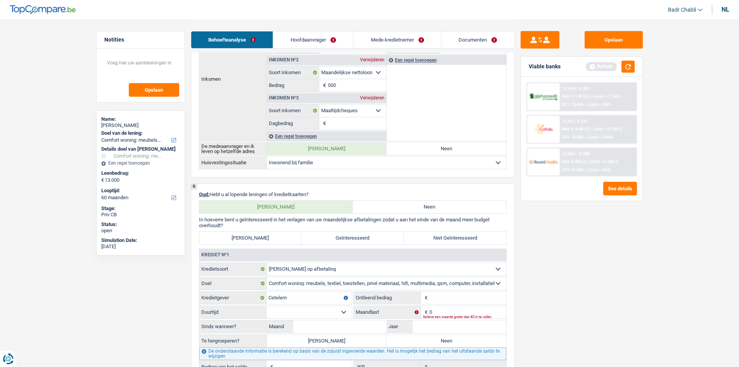
click at [451, 297] on input "Leenbedrag" at bounding box center [467, 297] width 77 height 12
type input "6.000"
click at [346, 307] on select "12 maanden 18 maanden 24 maanden 30 maanden 36 maanden 42 maanden Maak een keuz…" at bounding box center [308, 312] width 85 height 12
select select "42"
click at [266, 306] on select "12 maanden 18 maanden 24 maanden 30 maanden 36 maanden 42 maanden Maak een keuz…" at bounding box center [308, 312] width 85 height 12
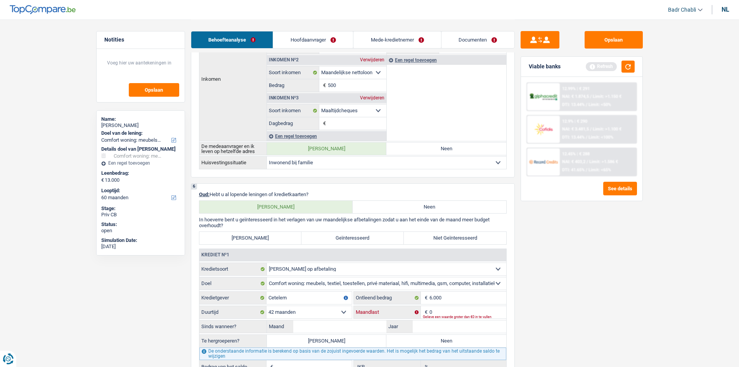
click at [438, 308] on input "0" at bounding box center [467, 312] width 77 height 12
type input "230"
click at [344, 311] on select "12 maanden 18 maanden 24 maanden 30 maanden 36 maanden 42 maanden Maak een keuz…" at bounding box center [308, 312] width 85 height 12
click at [326, 308] on select "12 maanden 18 maanden 24 maanden 30 maanden 36 maanden 42 maanden Maak een keuz…" at bounding box center [308, 312] width 85 height 12
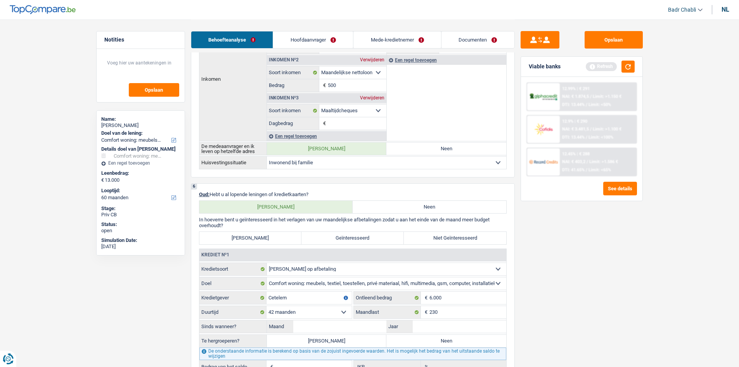
select select "36"
click at [266, 306] on select "12 maanden 18 maanden 24 maanden 30 maanden 36 maanden 42 maanden Maak een keuz…" at bounding box center [308, 312] width 85 height 12
click at [447, 310] on input "230" at bounding box center [467, 312] width 77 height 12
type input "160"
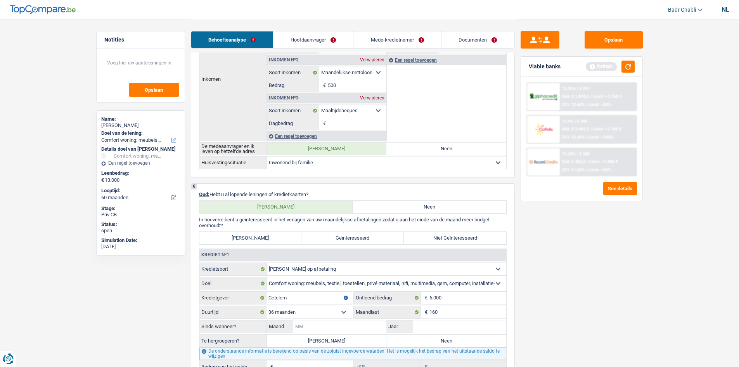
click at [337, 330] on input "Maand" at bounding box center [339, 326] width 93 height 12
click at [345, 330] on input "Maand" at bounding box center [339, 326] width 93 height 12
type input "03"
type input "2025"
type input "4.967"
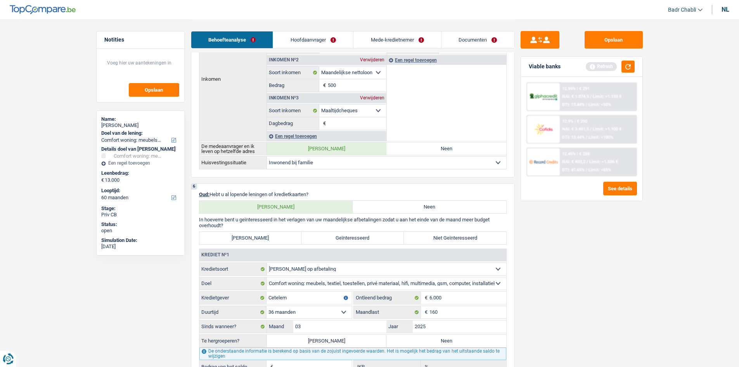
type input "0,00"
click at [345, 342] on label "[PERSON_NAME]" at bounding box center [327, 340] width 120 height 12
click at [345, 342] on input "[PERSON_NAME]" at bounding box center [327, 340] width 120 height 12
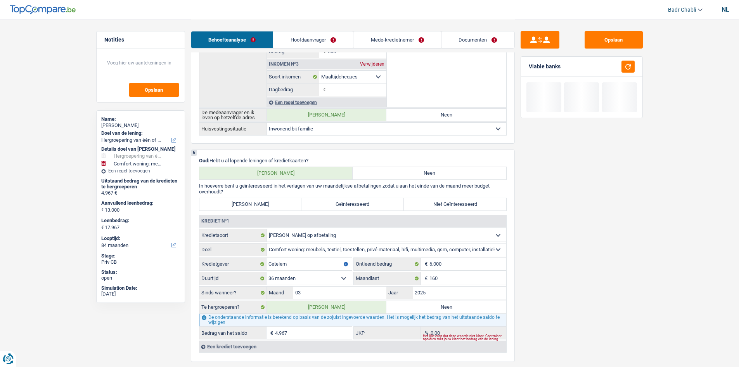
scroll to position [659, 0]
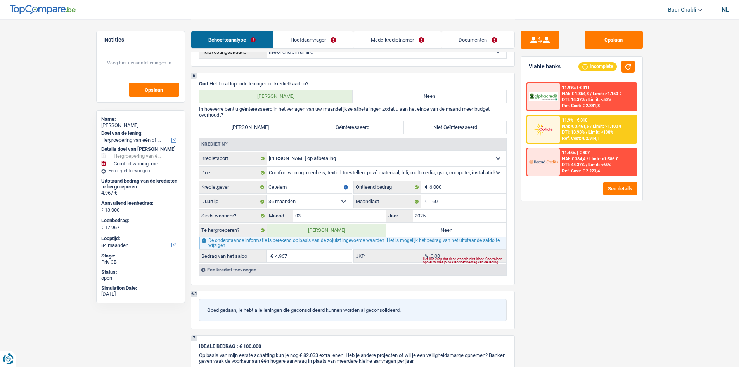
click at [338, 127] on label "Geïnteresseerd" at bounding box center [352, 127] width 102 height 12
click at [338, 127] on input "Geïnteresseerd" at bounding box center [352, 127] width 102 height 12
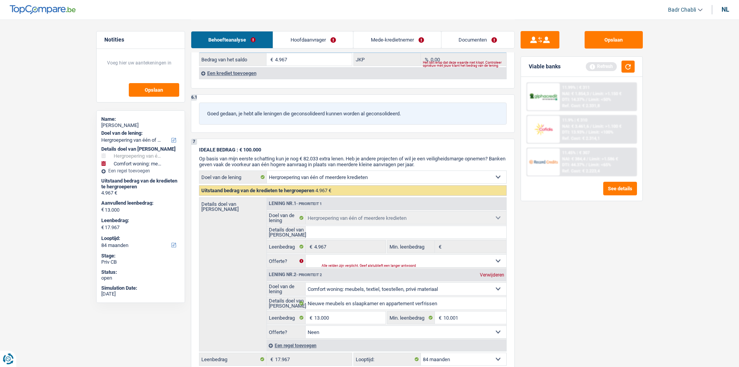
scroll to position [931, 0]
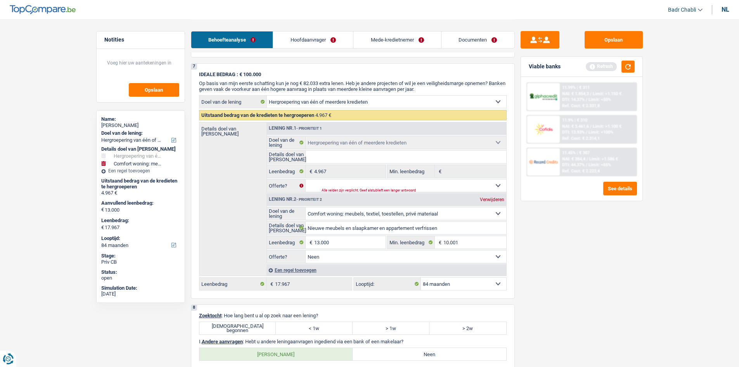
click at [255, 330] on label "[DEMOGRAPHIC_DATA] begonnen" at bounding box center [237, 328] width 77 height 12
click at [255, 330] on input "[DEMOGRAPHIC_DATA] begonnen" at bounding box center [237, 328] width 77 height 12
click at [454, 358] on label "Neen" at bounding box center [430, 354] width 154 height 12
click at [454, 358] on input "Neen" at bounding box center [430, 354] width 154 height 12
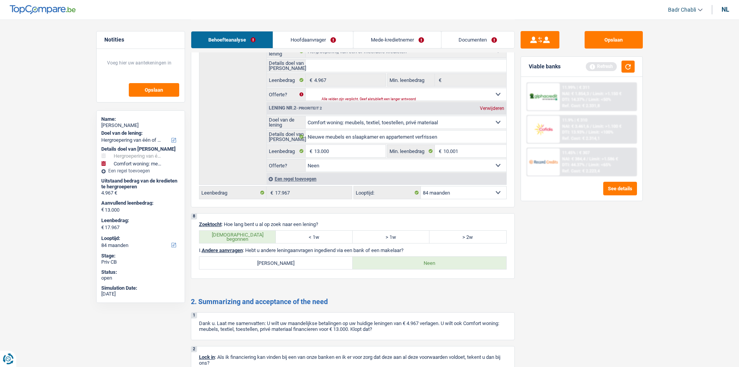
scroll to position [1120, 0]
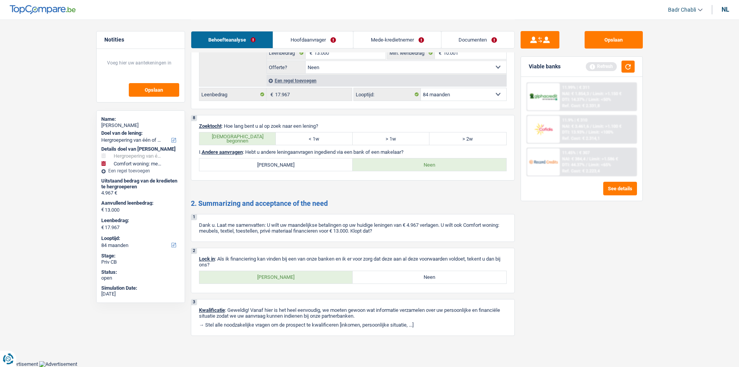
click at [291, 270] on div "[PERSON_NAME] Neen Alle velden zijn verplicht. Maak een keuze a.u.b" at bounding box center [353, 276] width 308 height 13
click at [293, 275] on label "[PERSON_NAME]" at bounding box center [276, 277] width 154 height 12
click at [293, 275] on input "[PERSON_NAME]" at bounding box center [276, 277] width 154 height 12
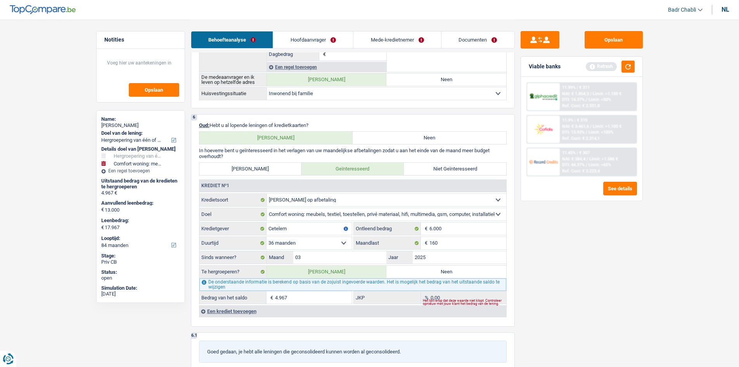
scroll to position [694, 0]
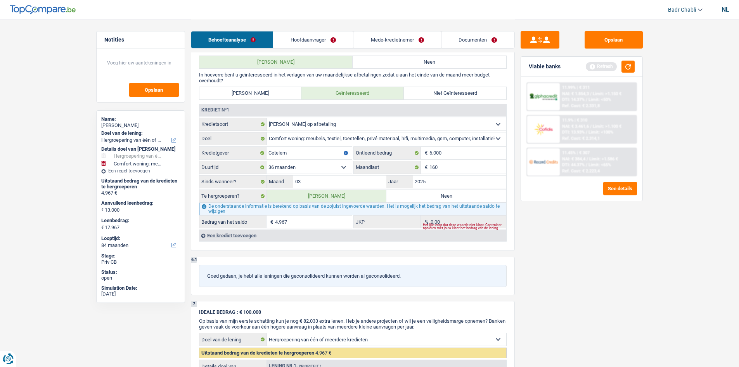
click at [233, 238] on div "Een krediet toevoegen" at bounding box center [352, 235] width 307 height 12
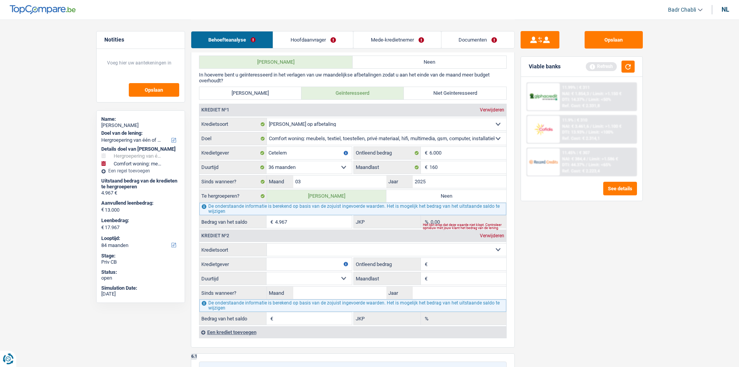
click at [300, 250] on select "Kaart of kredietlijn Hypothecaire lening Verkoop op afbetaling Lening op afbeta…" at bounding box center [386, 249] width 239 height 12
click at [267, 243] on select "Kaart of kredietlijn Hypothecaire lening Verkoop op afbetaling Lening op afbeta…" at bounding box center [386, 249] width 239 height 12
click at [303, 251] on select "Kaart of kredietlijn Hypothecaire lening Verkoop op afbetaling Lening op afbeta…" at bounding box center [386, 249] width 239 height 12
click at [303, 255] on select "Kaart of kredietlijn Hypothecaire lening Verkoop op afbetaling Lening op afbeta…" at bounding box center [386, 249] width 239 height 12
click at [306, 255] on select "Kaart of kredietlijn Hypothecaire lening Verkoop op afbetaling Lening op afbeta…" at bounding box center [386, 249] width 239 height 12
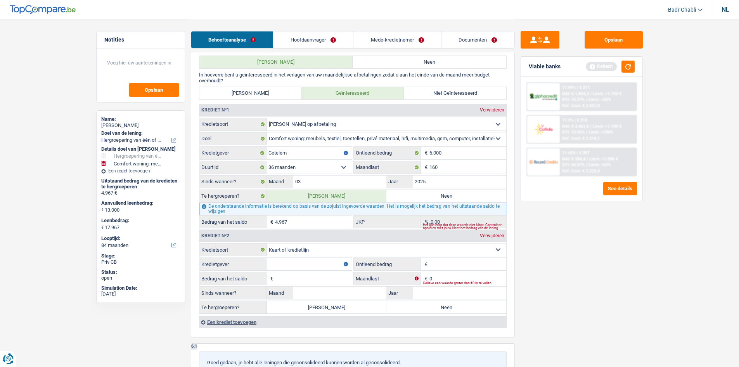
click at [313, 265] on input "Kredietgever" at bounding box center [308, 264] width 85 height 12
click at [326, 277] on input "Bedrag van het saldo" at bounding box center [313, 278] width 77 height 12
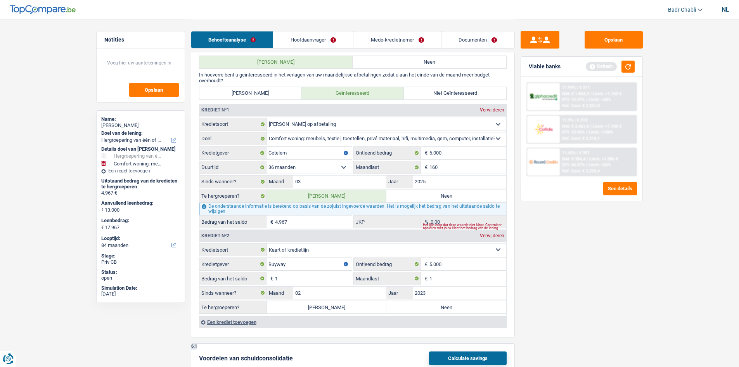
click at [417, 302] on label "Neen" at bounding box center [446, 307] width 120 height 12
click at [417, 302] on input "Neen" at bounding box center [446, 307] width 120 height 12
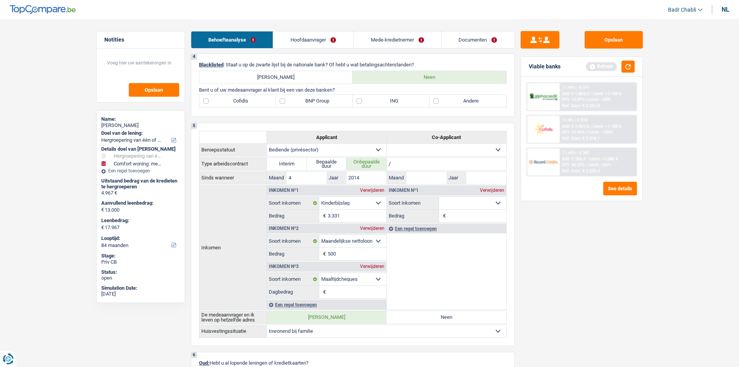
scroll to position [267, 0]
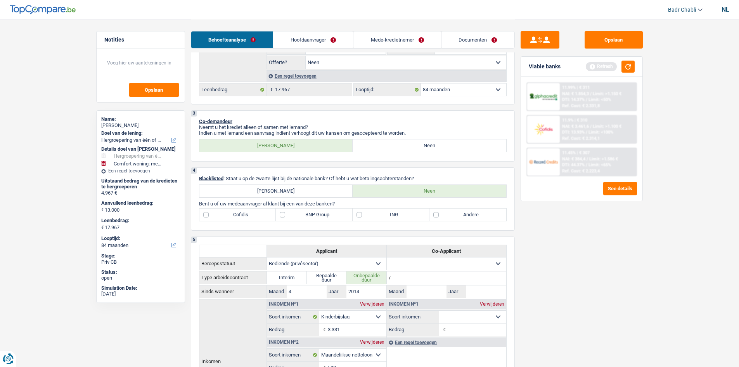
click at [300, 213] on label "BNP Group" at bounding box center [314, 214] width 77 height 12
click at [300, 213] on input "BNP Group" at bounding box center [314, 214] width 77 height 12
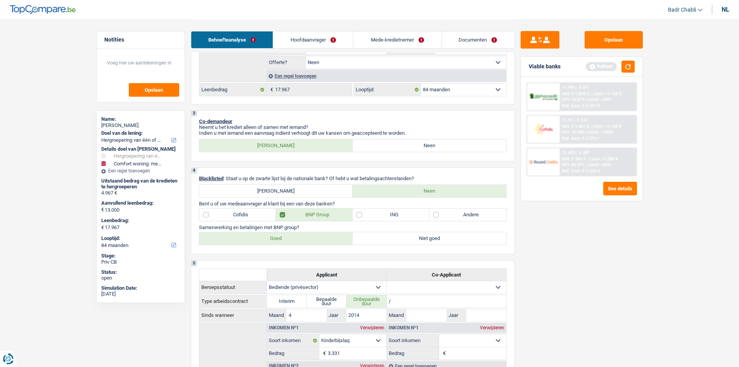
click at [274, 235] on label "Goed" at bounding box center [276, 238] width 154 height 12
click at [274, 235] on input "Goed" at bounding box center [276, 238] width 154 height 12
click at [614, 37] on button "Opslaan" at bounding box center [614, 39] width 58 height 17
